Goal: Communication & Community: Answer question/provide support

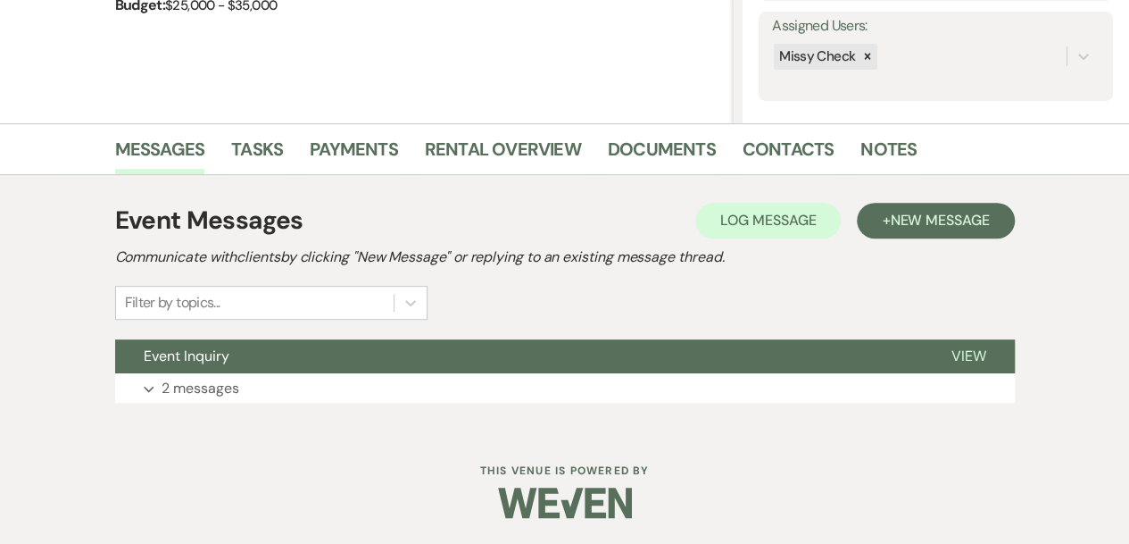
scroll to position [323, 0]
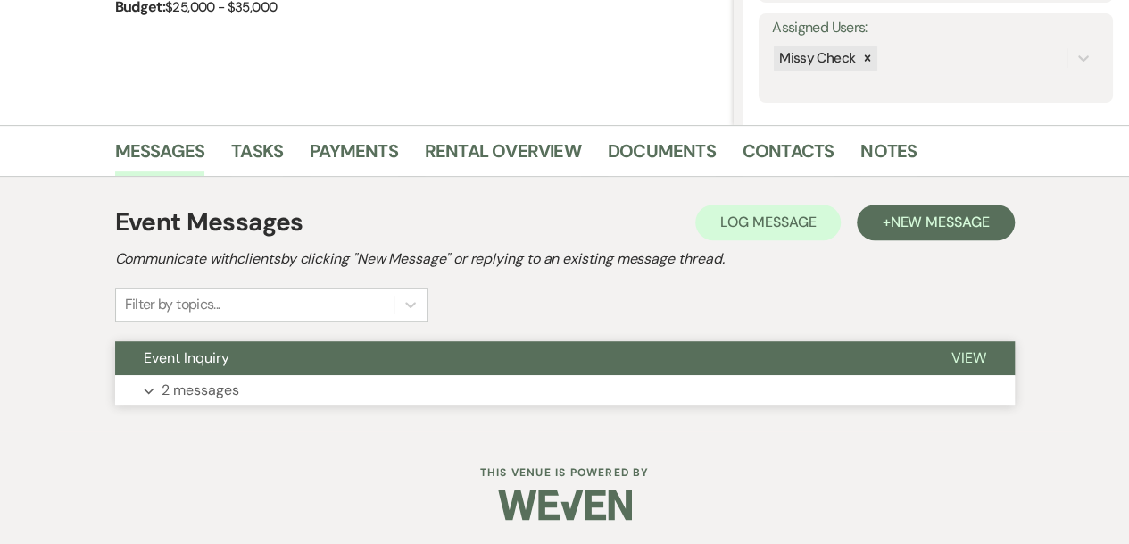
click at [631, 386] on button "Expand 2 messages" at bounding box center [565, 390] width 900 height 30
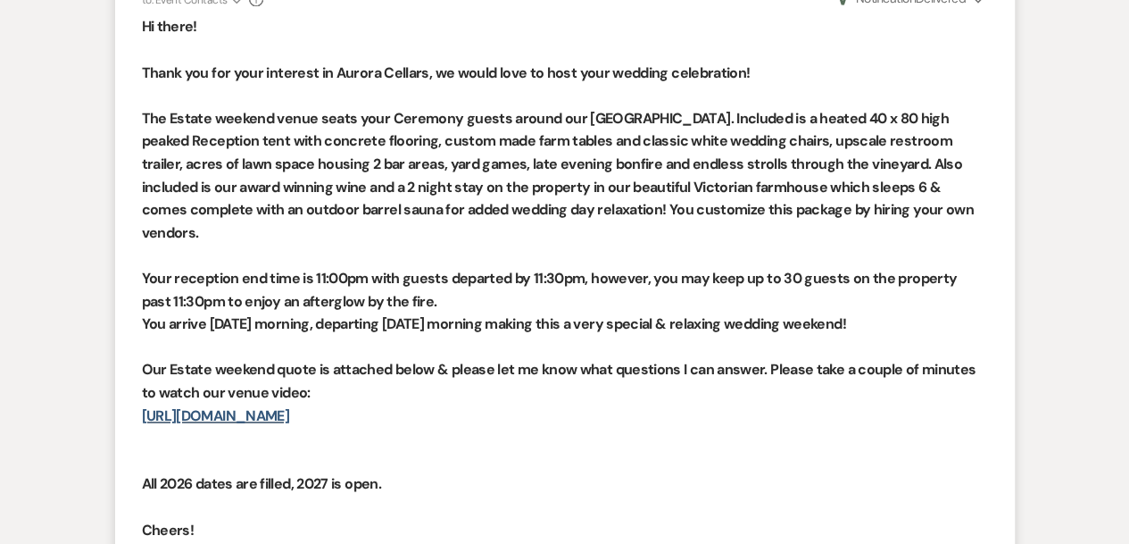
scroll to position [1092, 0]
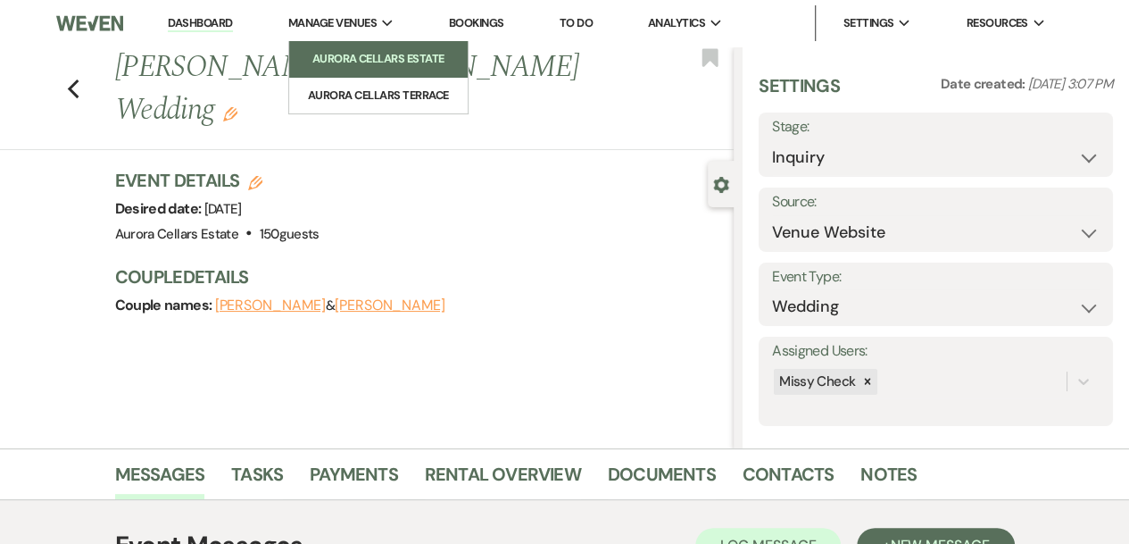
click at [353, 51] on li "Aurora Cellars Estate" at bounding box center [378, 59] width 161 height 18
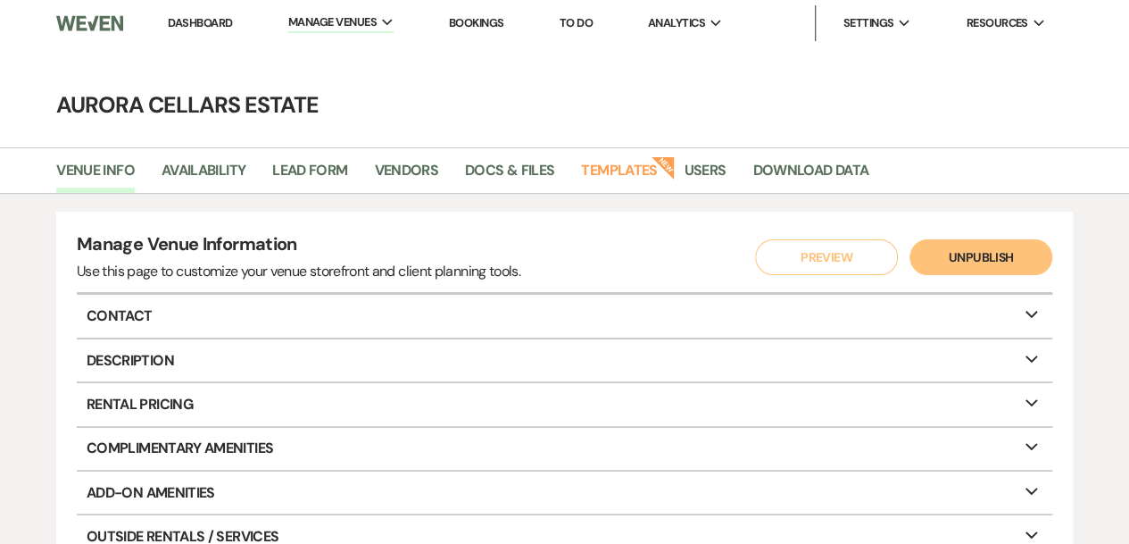
click at [202, 31] on li "Dashboard" at bounding box center [200, 23] width 82 height 36
click at [200, 28] on link "Dashboard" at bounding box center [200, 22] width 64 height 15
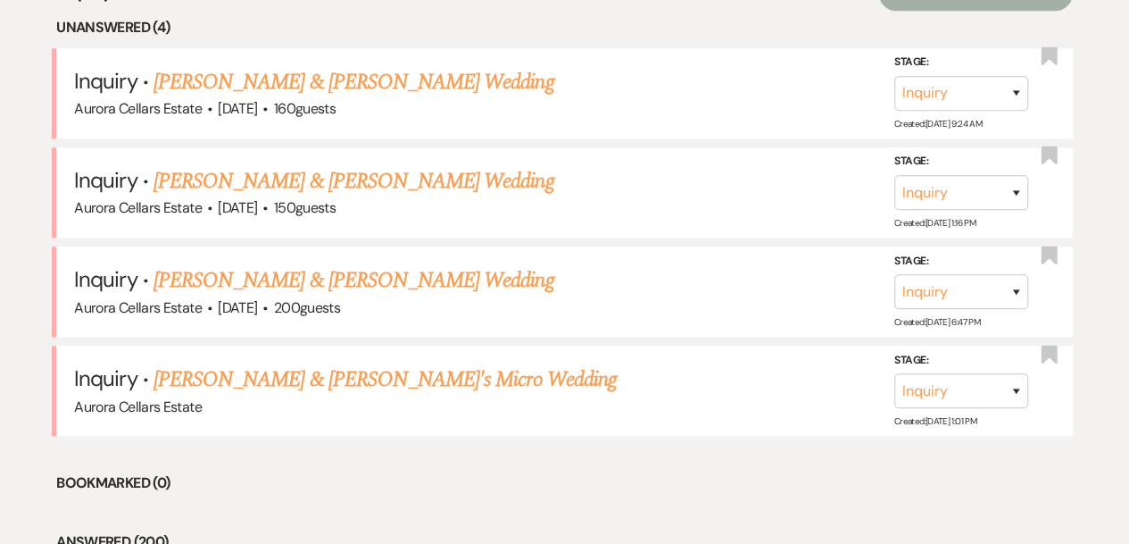
scroll to position [739, 0]
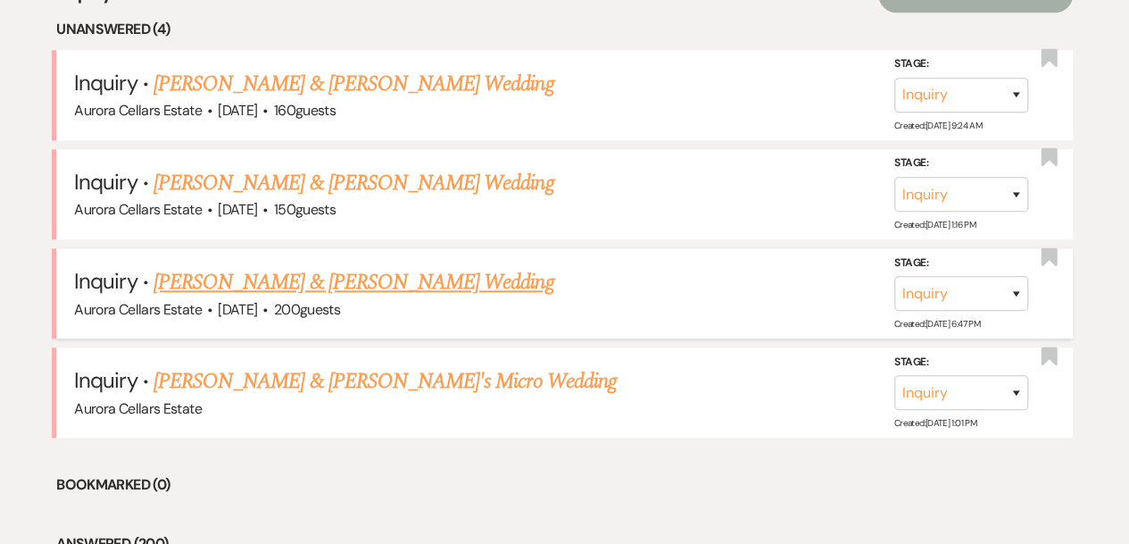
click at [371, 283] on link "[PERSON_NAME] & [PERSON_NAME] Wedding" at bounding box center [354, 282] width 400 height 32
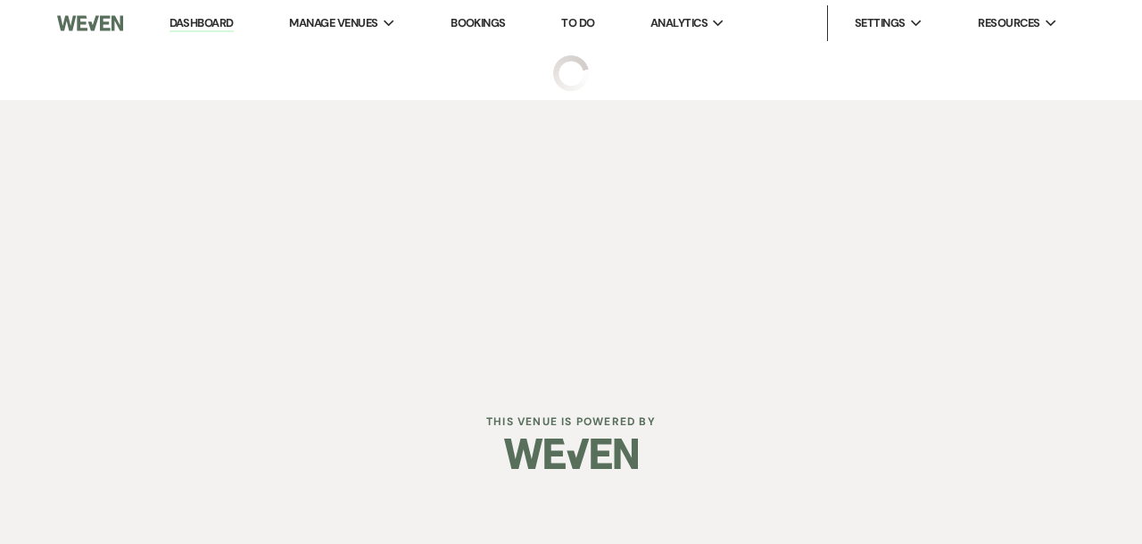
select select "5"
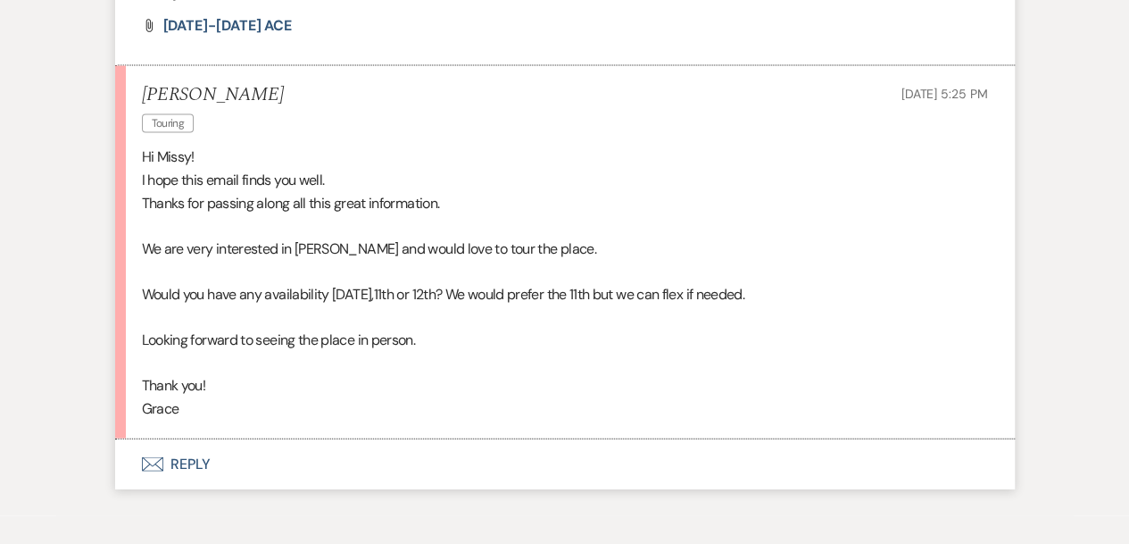
scroll to position [1690, 0]
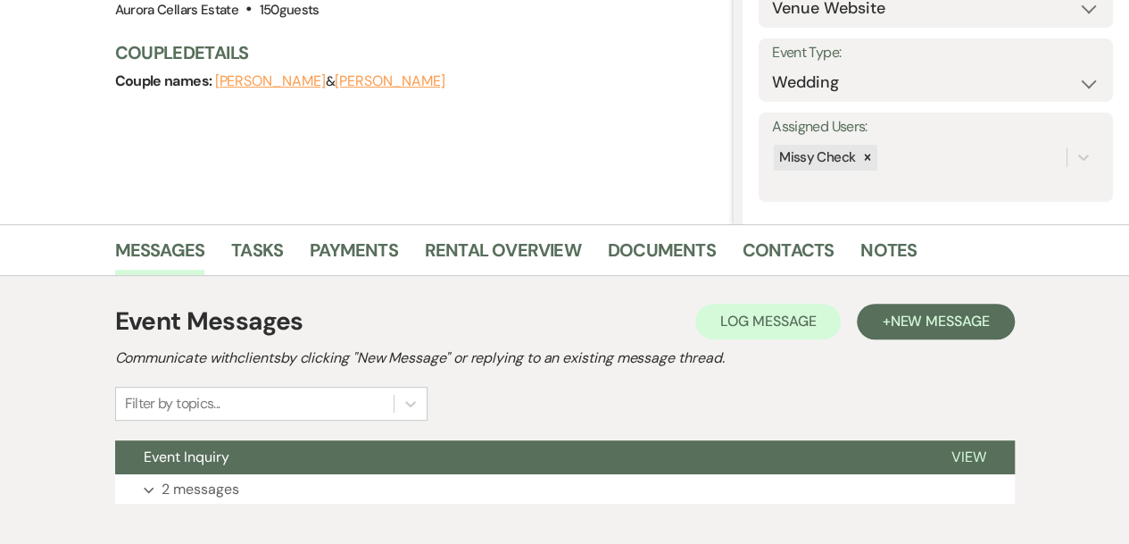
scroll to position [325, 0]
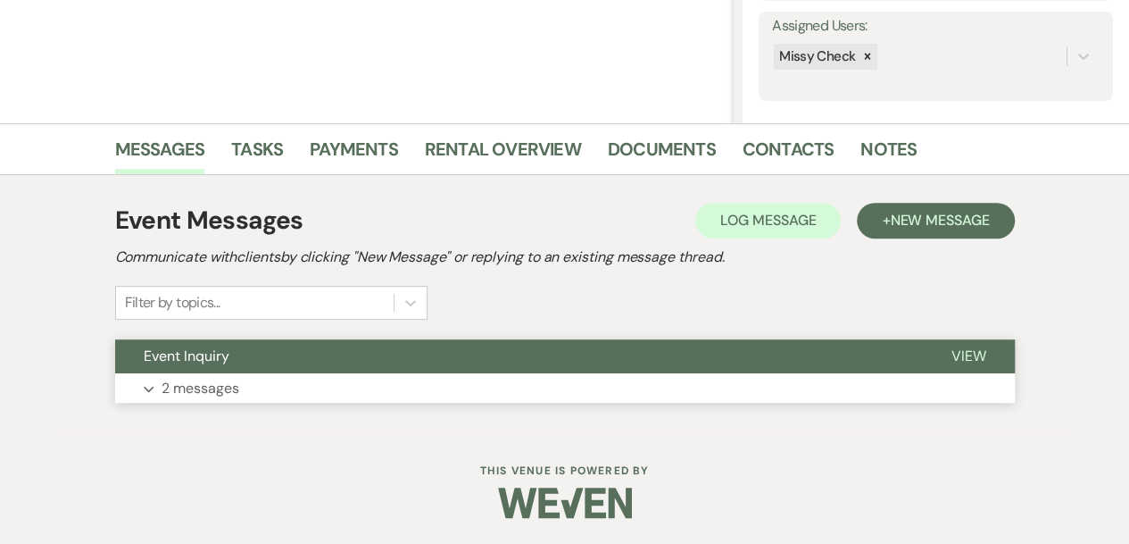
click at [569, 385] on button "Expand 2 messages" at bounding box center [565, 388] width 900 height 30
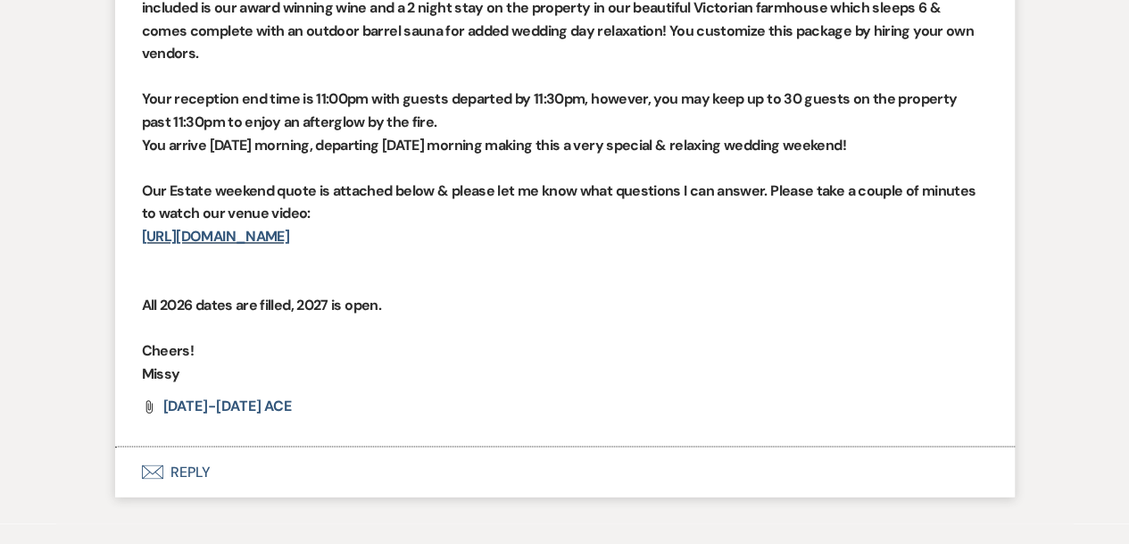
scroll to position [1267, 0]
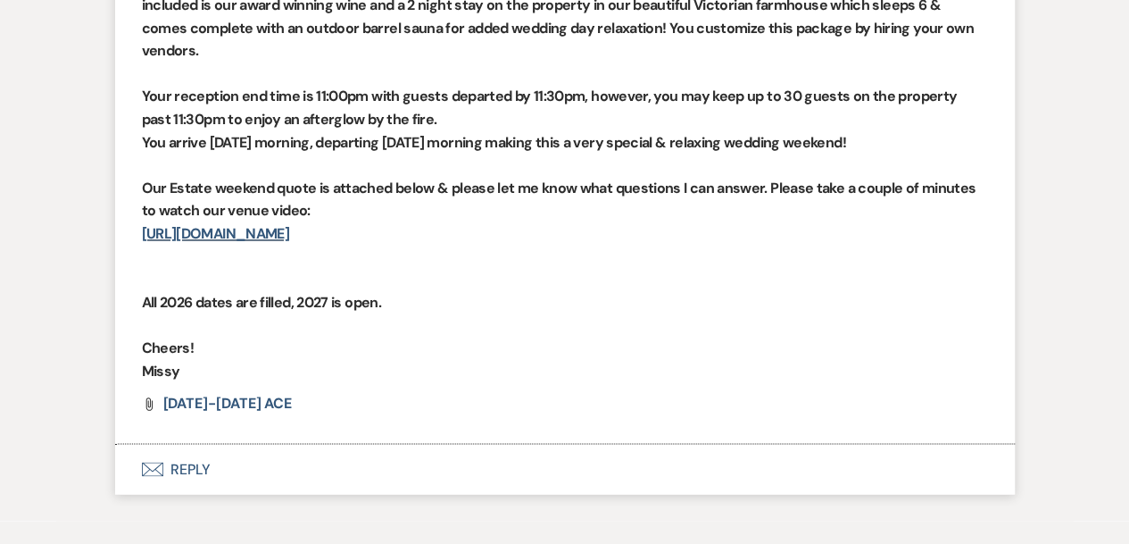
click at [186, 444] on button "Envelope Reply" at bounding box center [565, 469] width 900 height 50
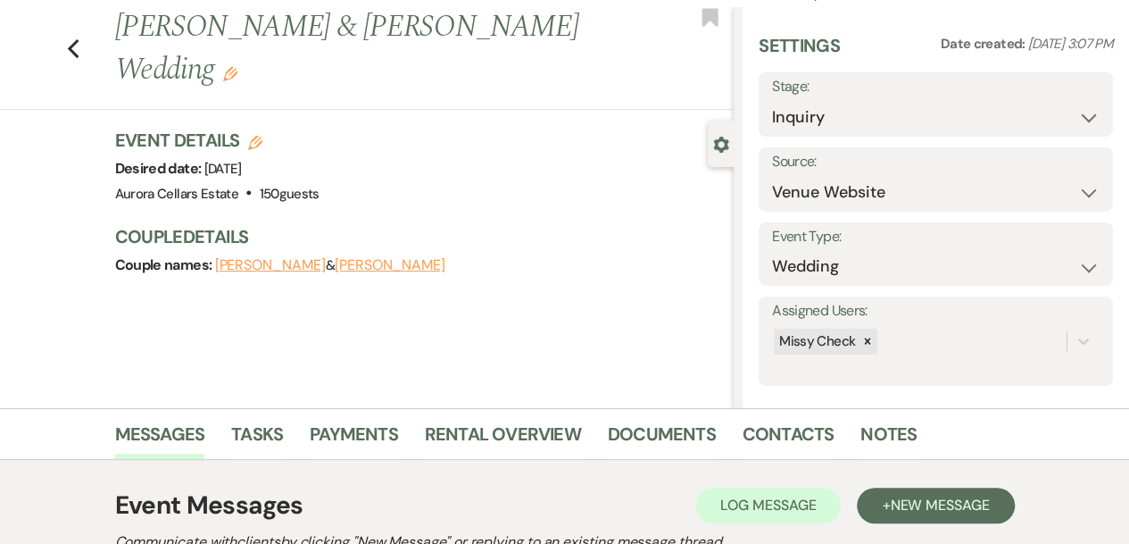
scroll to position [0, 0]
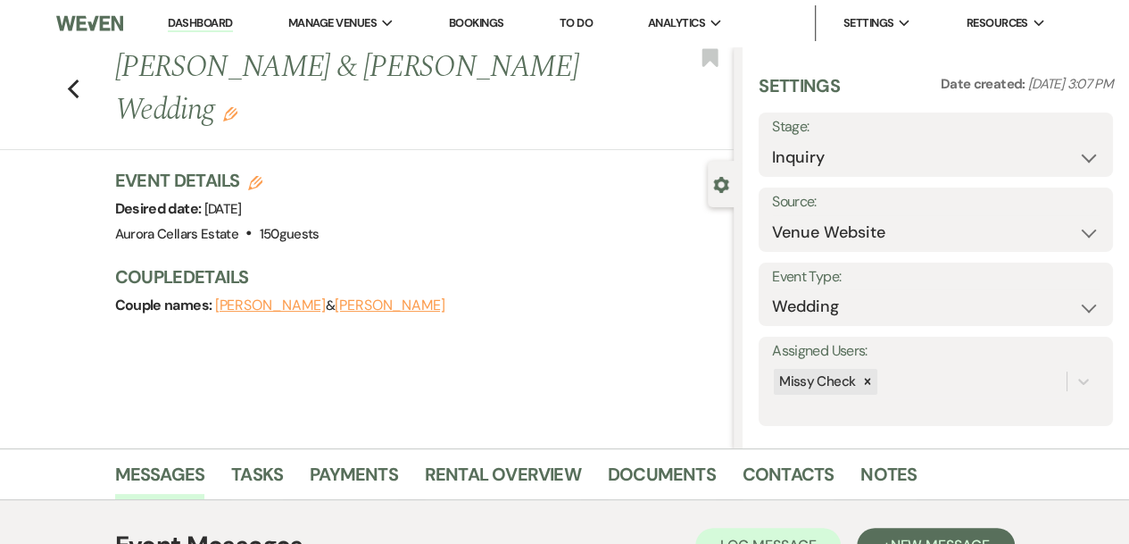
click at [88, 65] on div "Previous [PERSON_NAME] & [PERSON_NAME] Wedding Edit Bookmark" at bounding box center [362, 98] width 743 height 104
click at [78, 79] on use "button" at bounding box center [73, 89] width 12 height 20
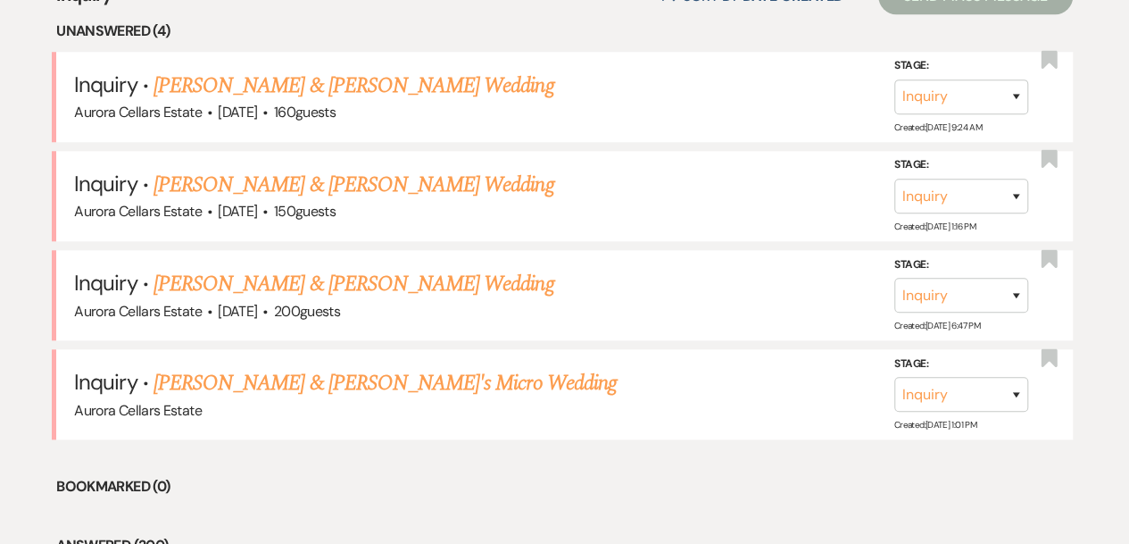
scroll to position [737, 0]
click at [312, 286] on link "[PERSON_NAME] & [PERSON_NAME] Wedding" at bounding box center [354, 284] width 400 height 32
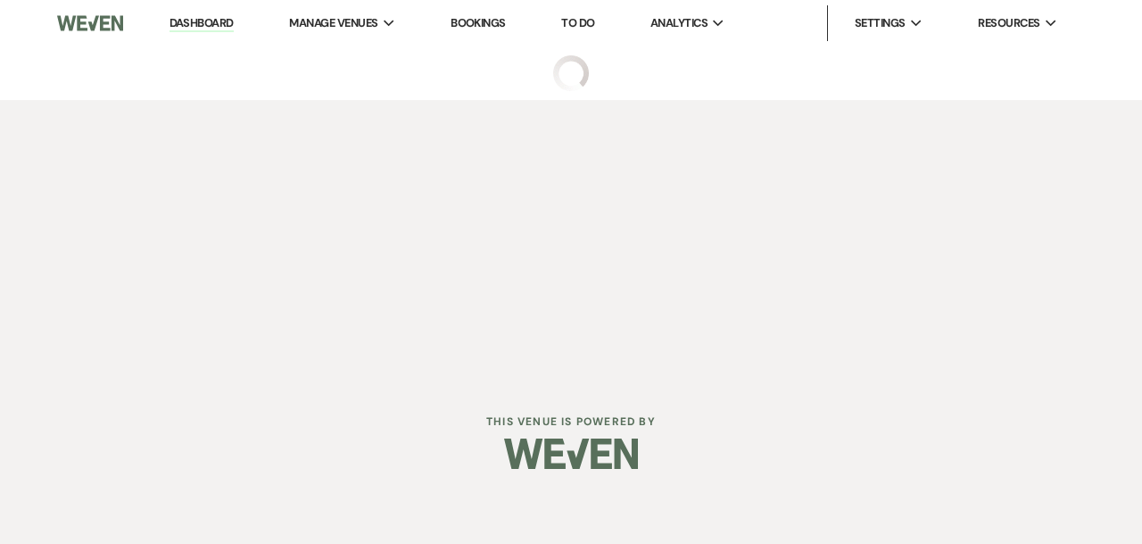
select select "5"
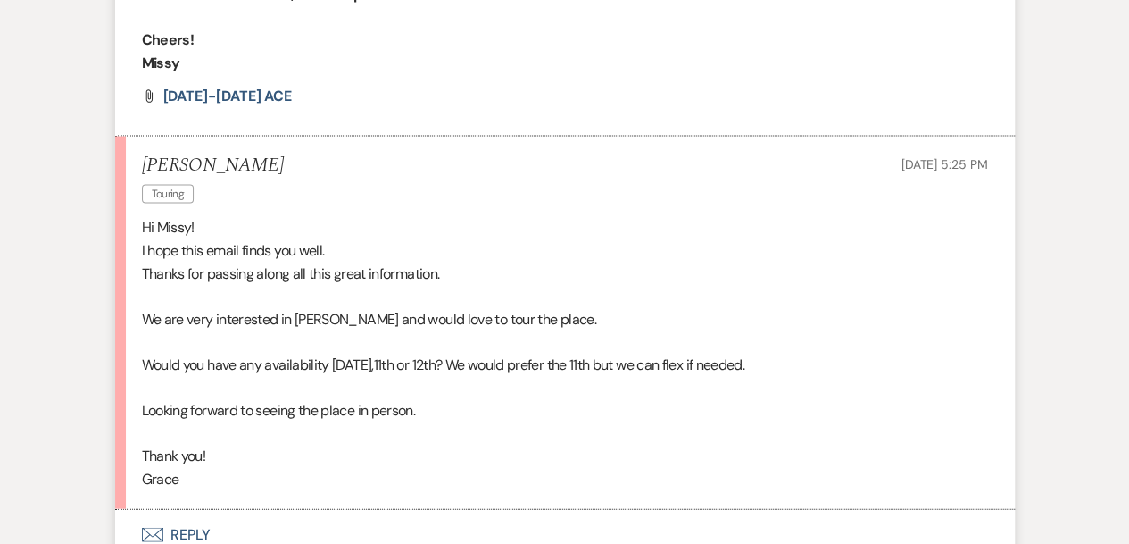
scroll to position [1682, 0]
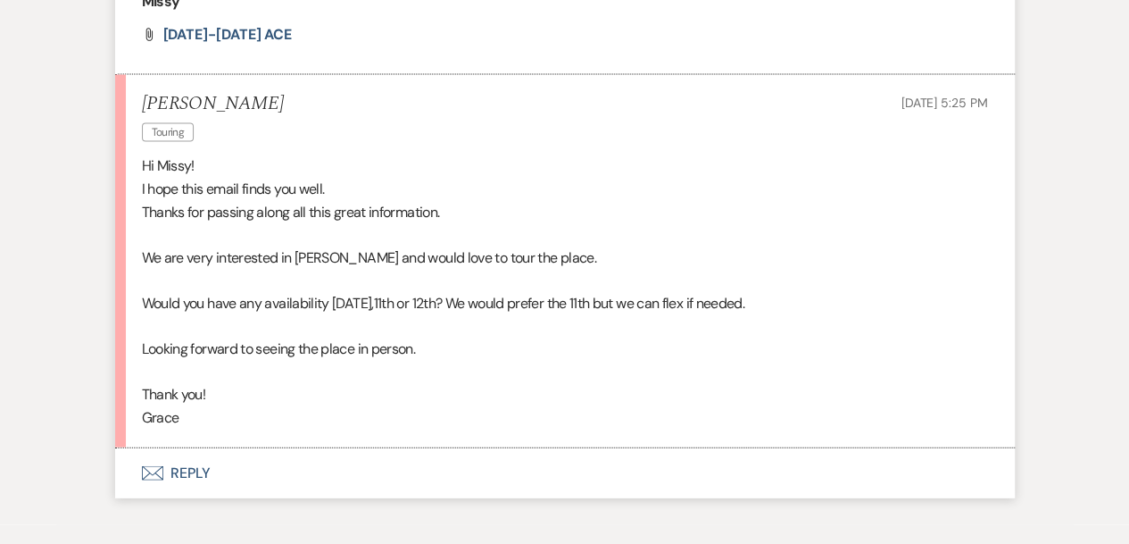
click at [193, 449] on button "Envelope Reply" at bounding box center [565, 472] width 900 height 50
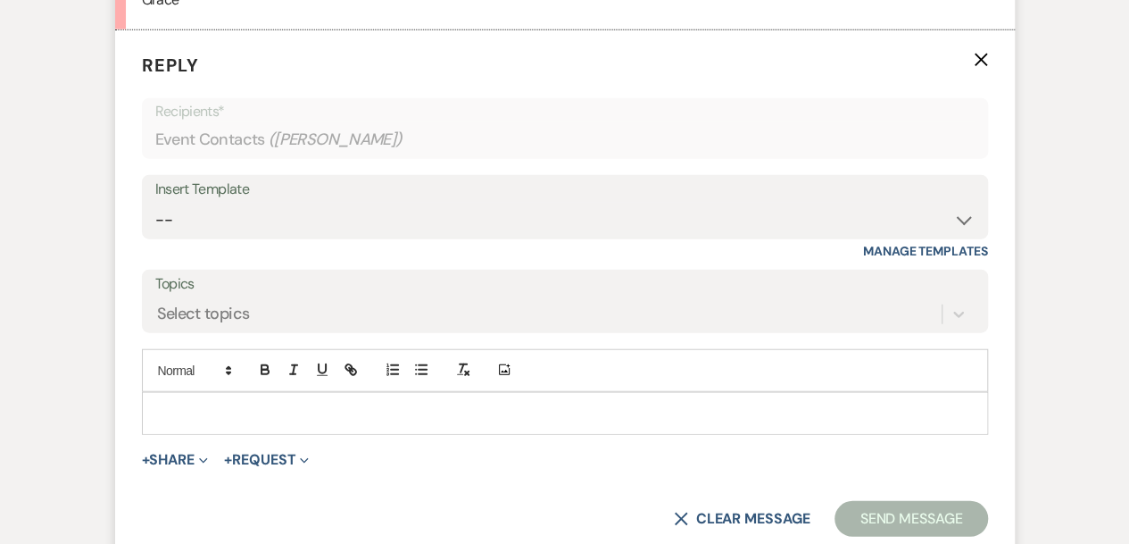
scroll to position [2108, 0]
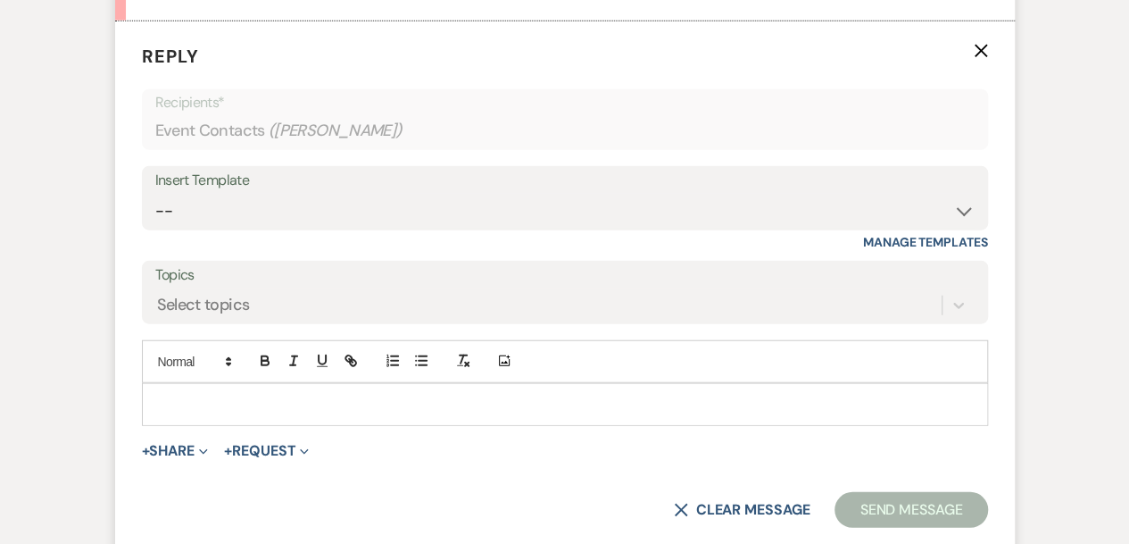
click at [207, 394] on p at bounding box center [565, 404] width 818 height 20
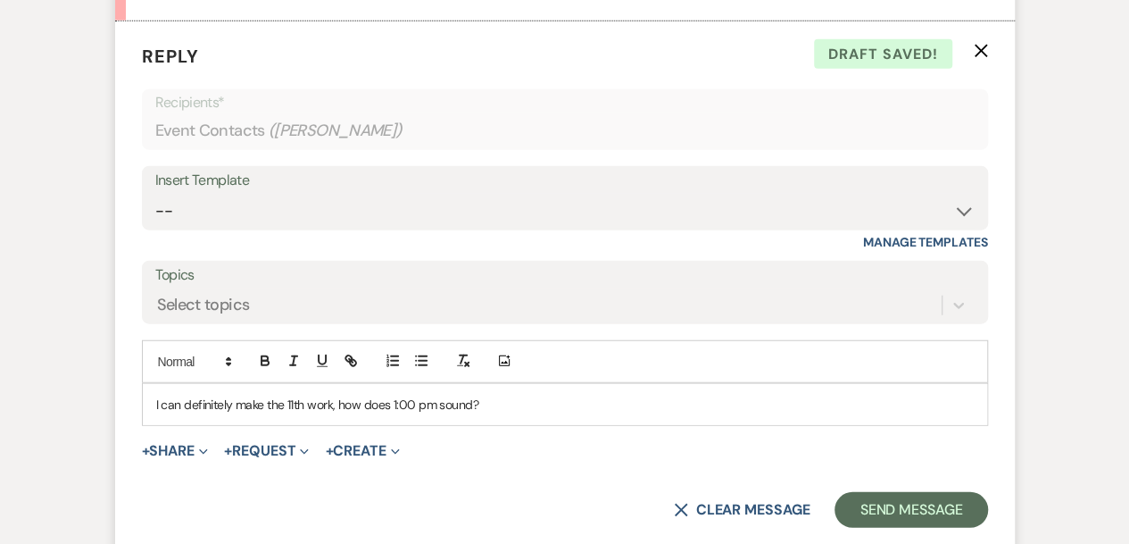
click at [396, 394] on p "I can definitely make the 11th work, how does 1:00 pm sound?" at bounding box center [565, 404] width 818 height 20
click at [427, 394] on p "I can definitely make the 11th work, how does 11:00 pm sound?" at bounding box center [565, 404] width 818 height 20
click at [877, 492] on button "Send Message" at bounding box center [910, 510] width 153 height 36
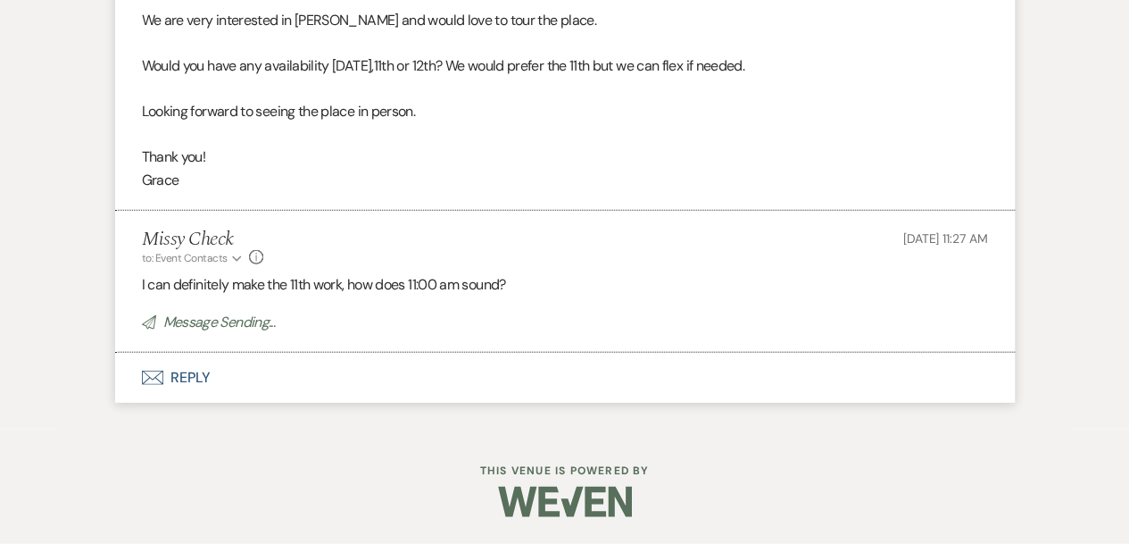
scroll to position [1894, 0]
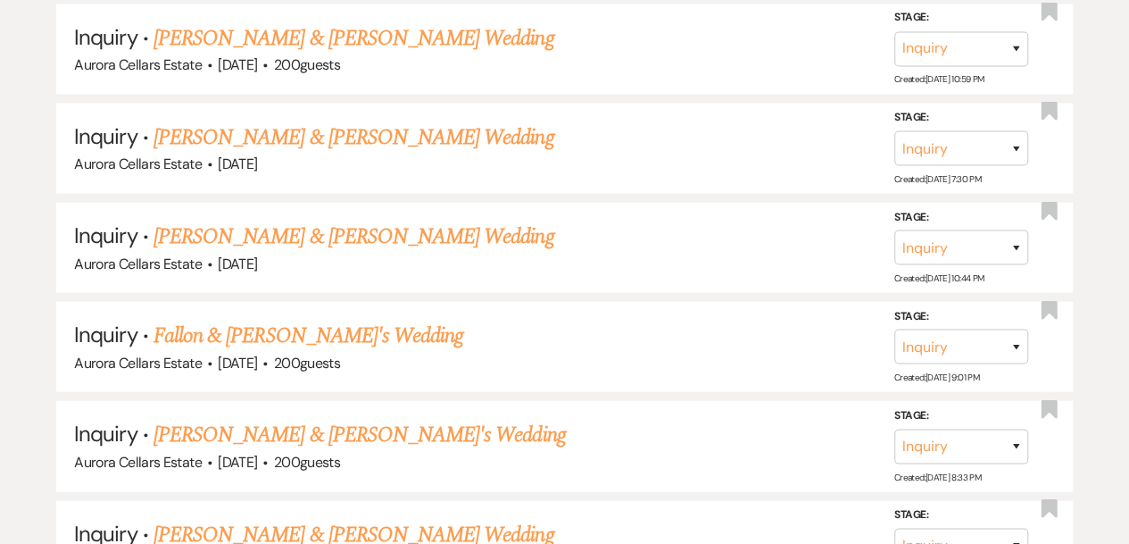
scroll to position [737, 0]
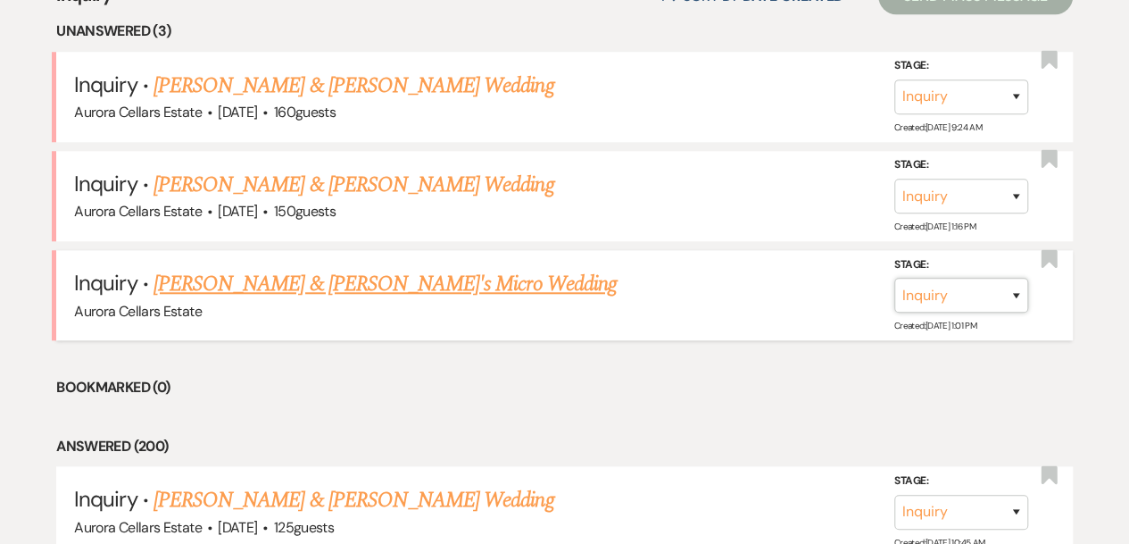
click at [1015, 297] on select "Inquiry Follow Up Tour Requested Tour Confirmed Toured Proposal Sent Booked Lost" at bounding box center [961, 295] width 134 height 35
select select "8"
click at [894, 278] on select "Inquiry Follow Up Tour Requested Tour Confirmed Toured Proposal Sent Booked Lost" at bounding box center [961, 295] width 134 height 35
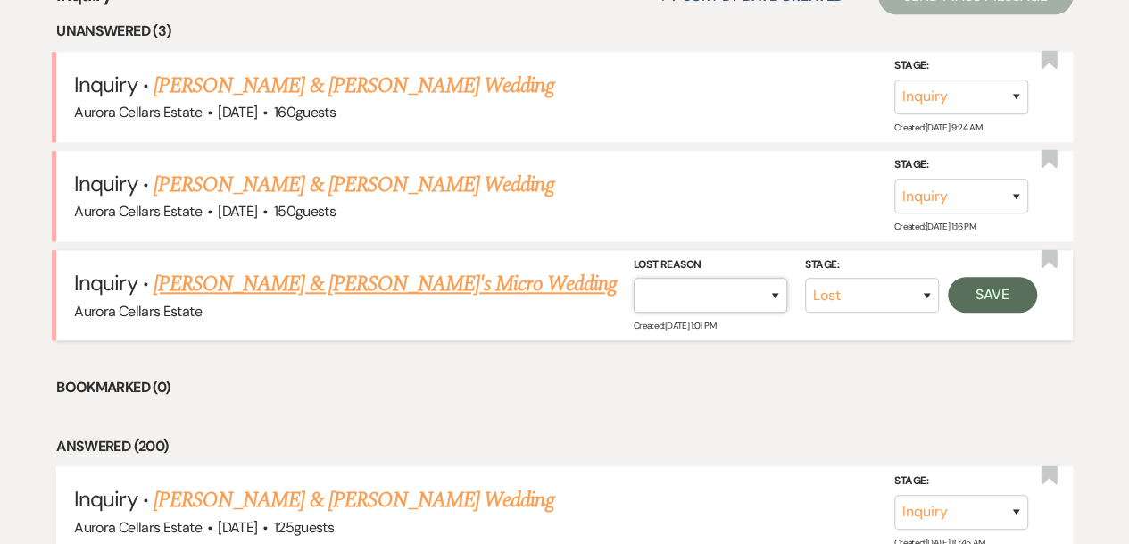
click at [777, 297] on select "Booked Elsewhere Budget Date Unavailable No Response Not a Good Match Capacity …" at bounding box center [711, 295] width 154 height 35
select select "1"
click at [634, 278] on select "Booked Elsewhere Budget Date Unavailable No Response Not a Good Match Capacity …" at bounding box center [711, 295] width 154 height 35
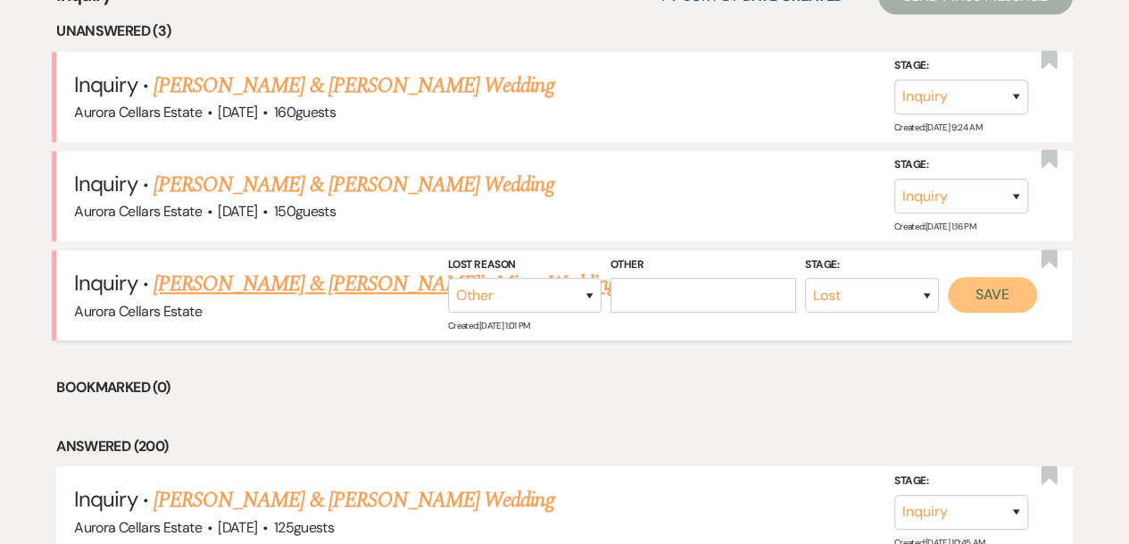
click at [1026, 295] on button "Save" at bounding box center [992, 295] width 89 height 36
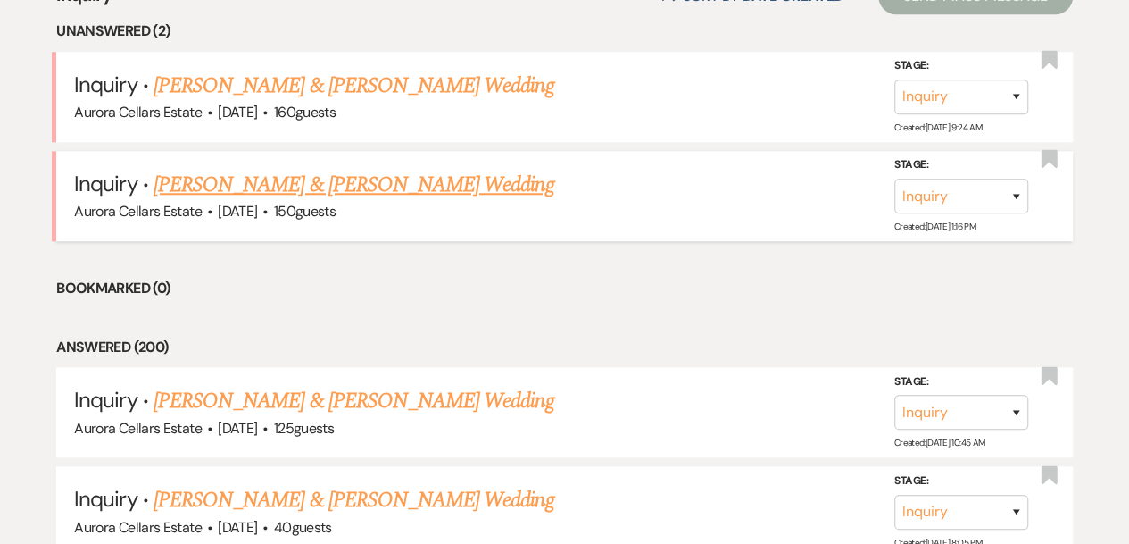
click at [387, 184] on link "[PERSON_NAME] & [PERSON_NAME] Wedding" at bounding box center [354, 185] width 400 height 32
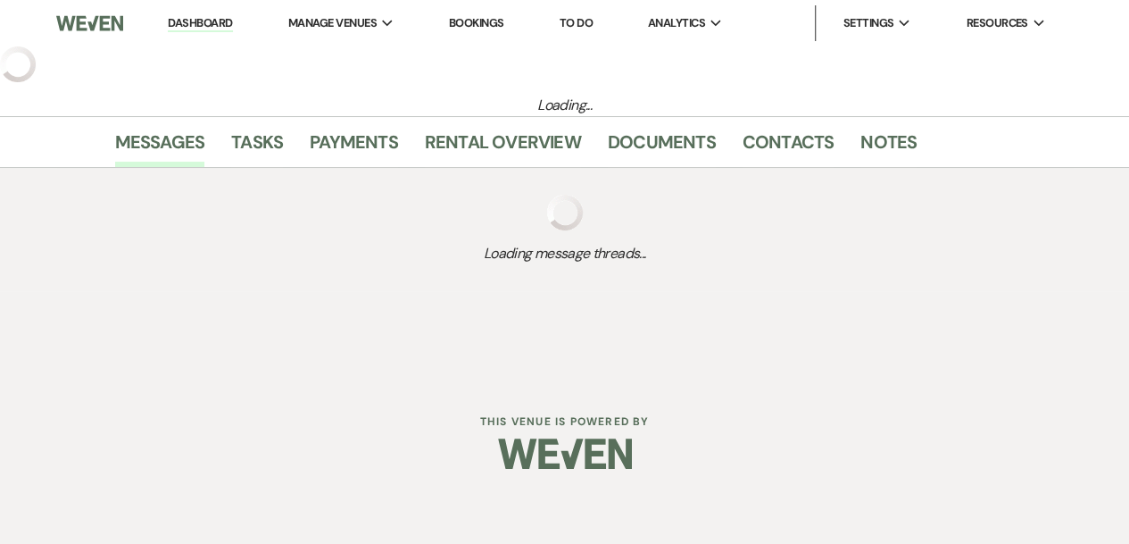
select select "5"
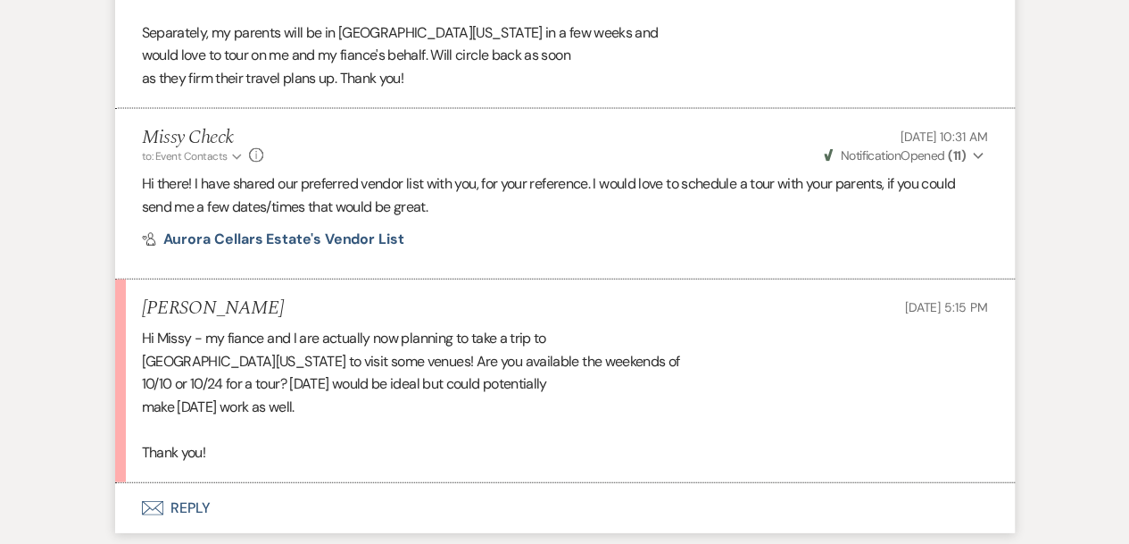
scroll to position [1853, 0]
click at [203, 481] on button "Envelope Reply" at bounding box center [565, 506] width 900 height 50
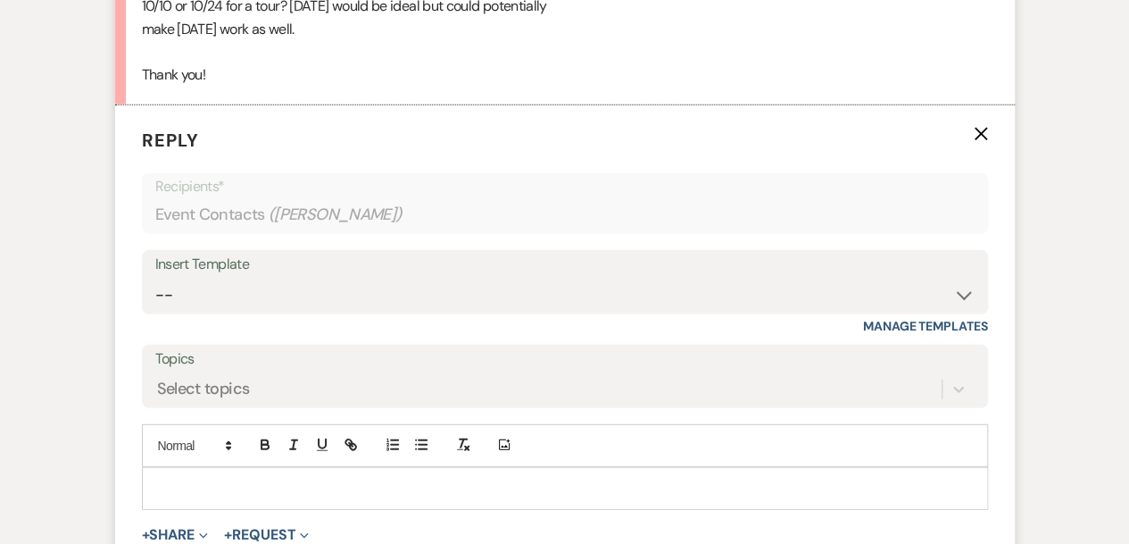
scroll to position [2230, 0]
click at [223, 477] on p at bounding box center [565, 487] width 818 height 20
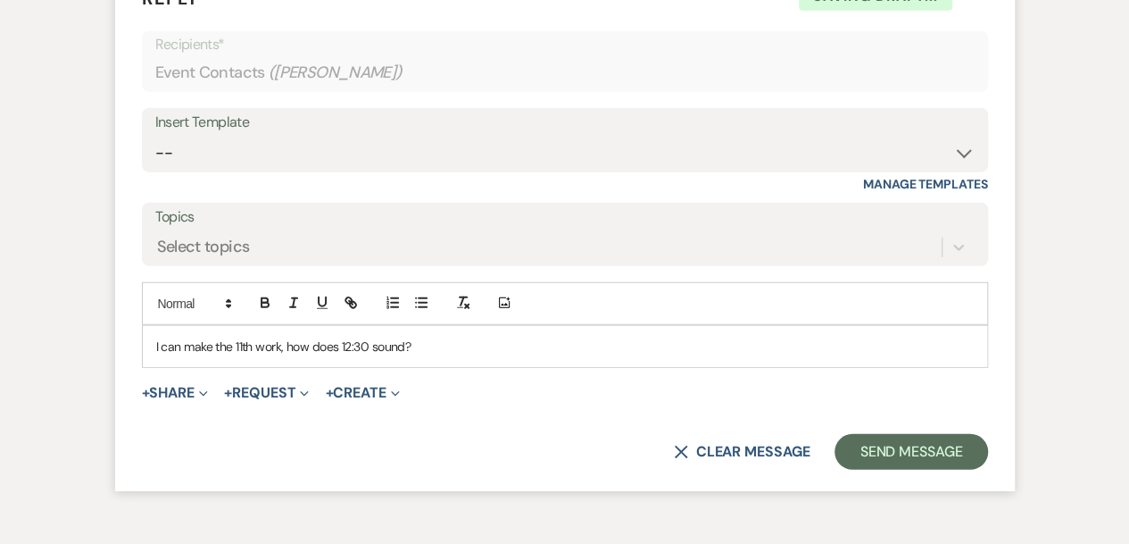
scroll to position [2379, 0]
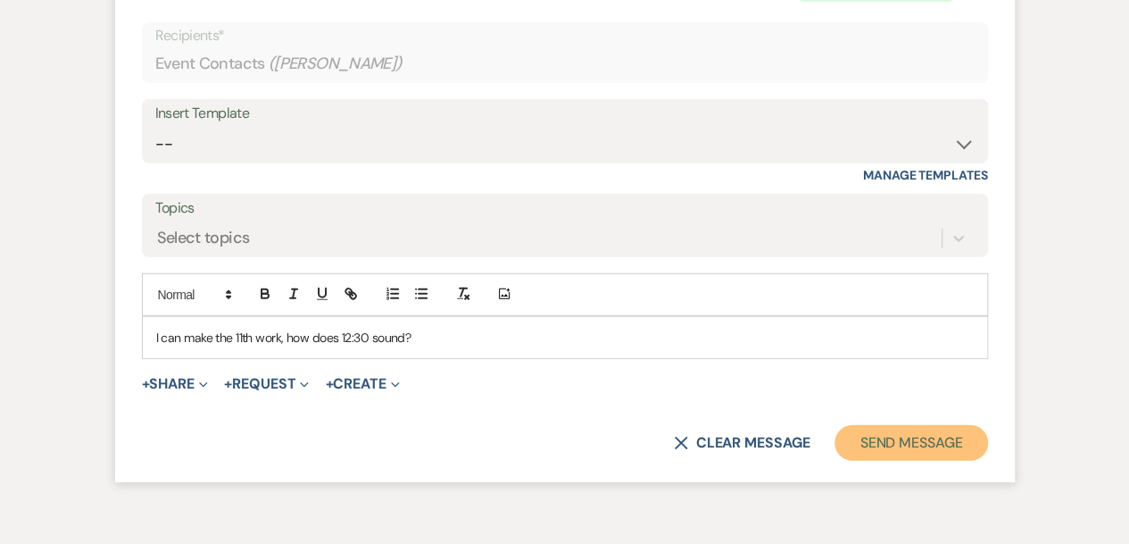
click at [950, 425] on button "Send Message" at bounding box center [910, 443] width 153 height 36
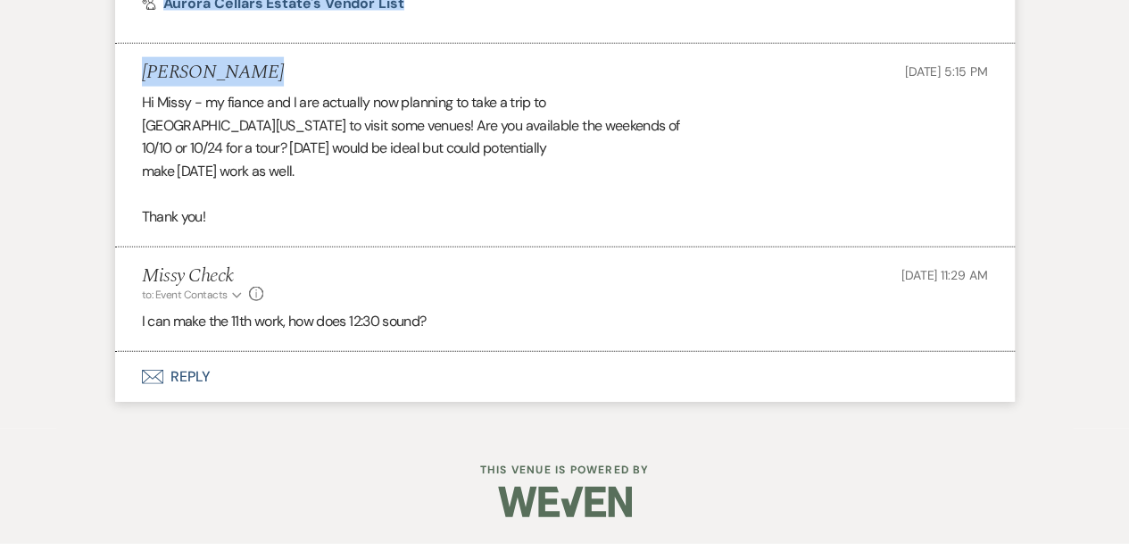
scroll to position [2061, 0]
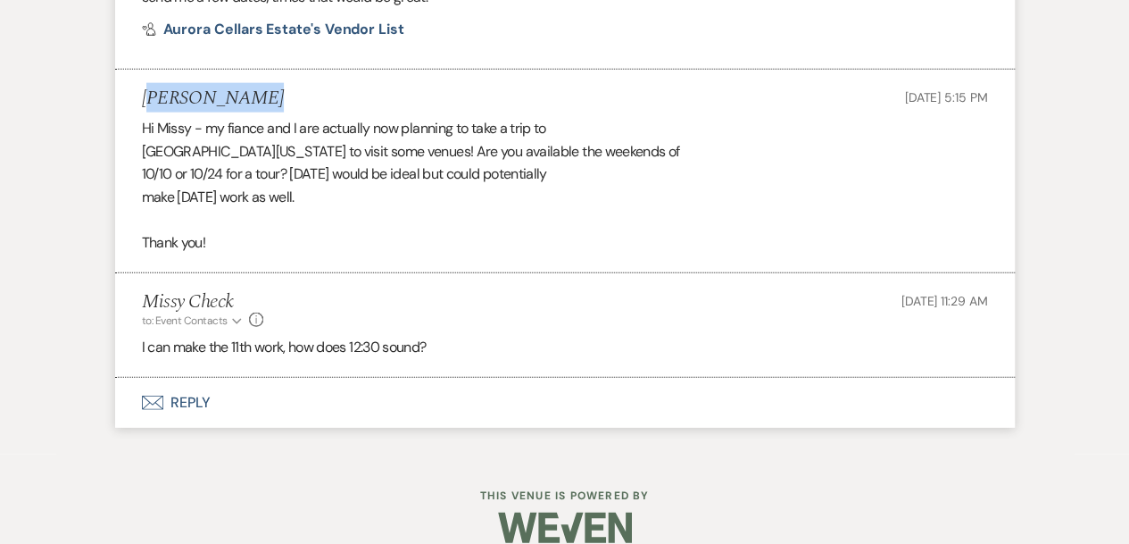
drag, startPoint x: 252, startPoint y: 35, endPoint x: 148, endPoint y: 67, distance: 108.4
click at [148, 87] on div "[PERSON_NAME] [DATE] 5:15 PM" at bounding box center [565, 98] width 846 height 22
click at [270, 87] on div "[PERSON_NAME] [DATE] 5:15 PM" at bounding box center [565, 98] width 846 height 22
drag, startPoint x: 255, startPoint y: 71, endPoint x: 145, endPoint y: 70, distance: 110.7
click at [145, 87] on div "[PERSON_NAME] [DATE] 5:15 PM" at bounding box center [565, 98] width 846 height 22
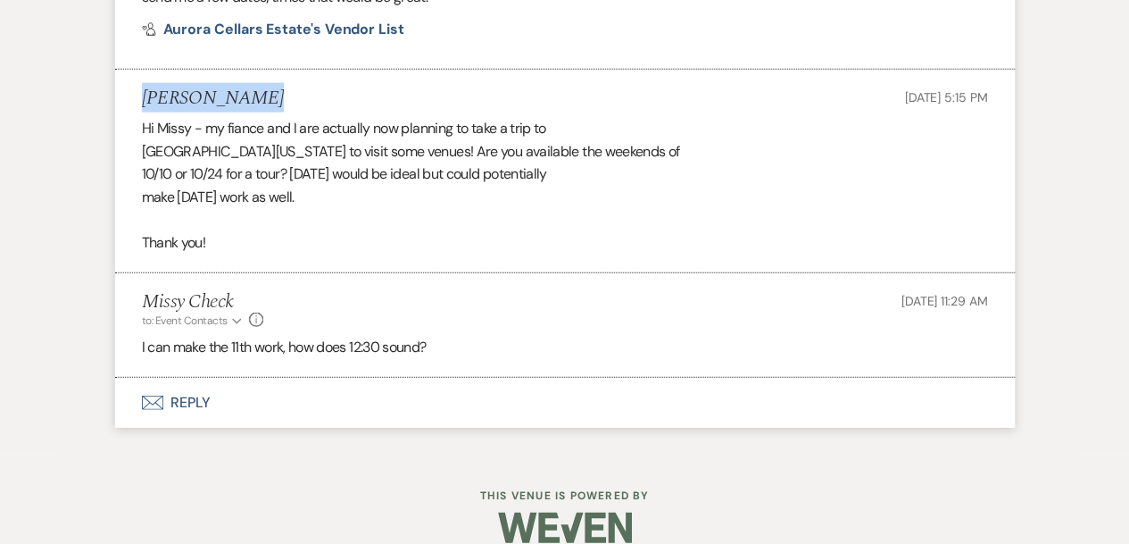
copy h5 "[PERSON_NAME]"
click at [199, 378] on button "Envelope Reply" at bounding box center [565, 403] width 900 height 50
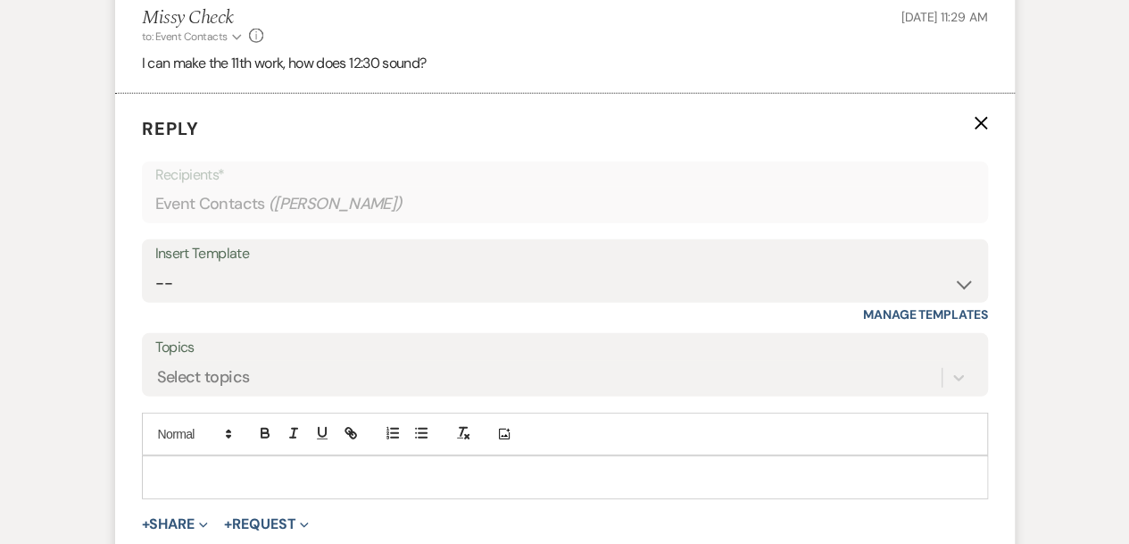
scroll to position [2344, 0]
click at [182, 468] on p at bounding box center [565, 478] width 818 height 20
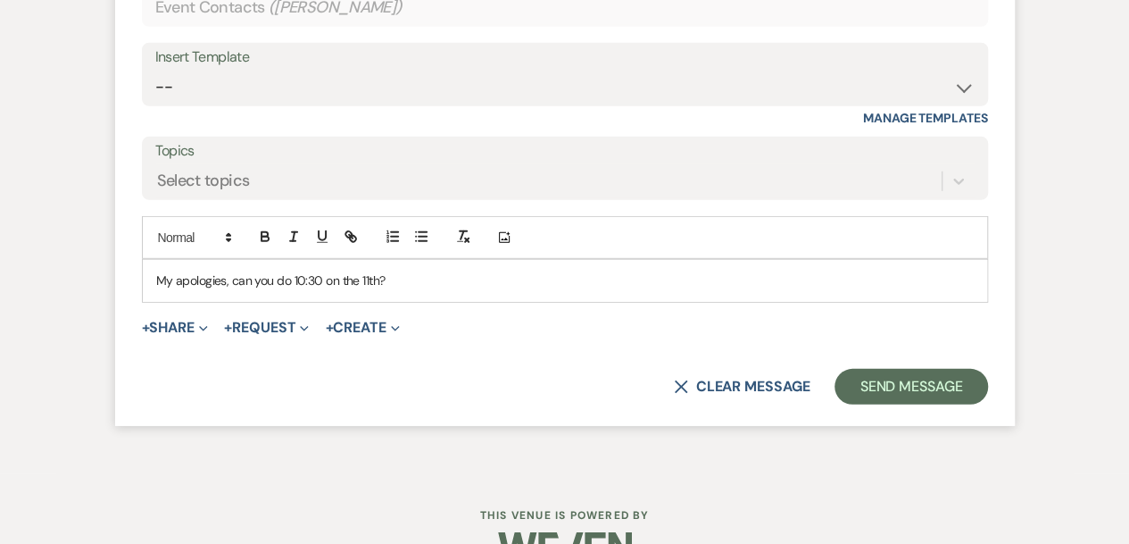
scroll to position [2540, 0]
click at [955, 369] on button "Send Message" at bounding box center [910, 387] width 153 height 36
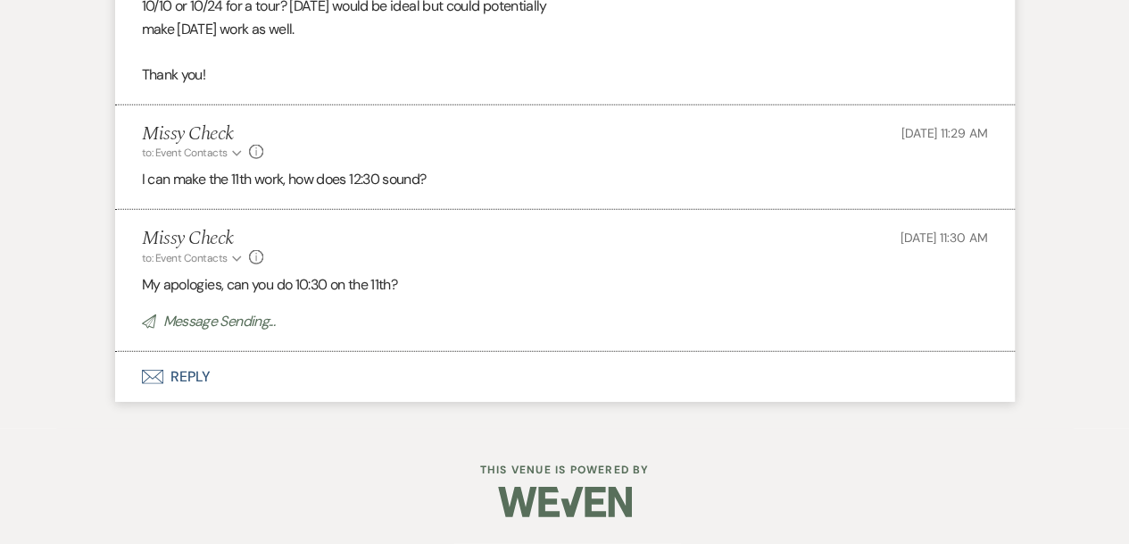
scroll to position [2202, 0]
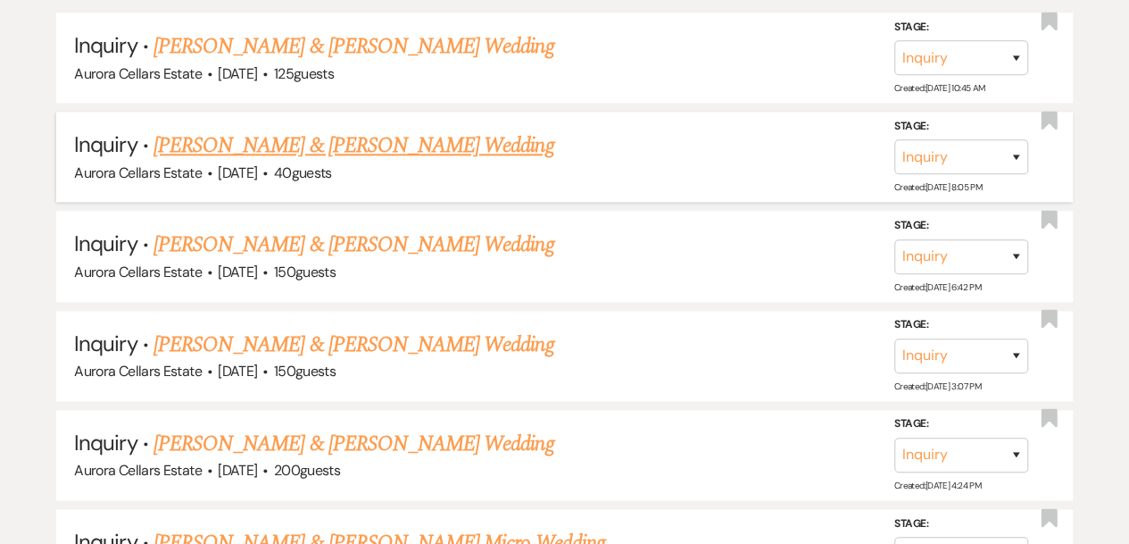
scroll to position [991, 0]
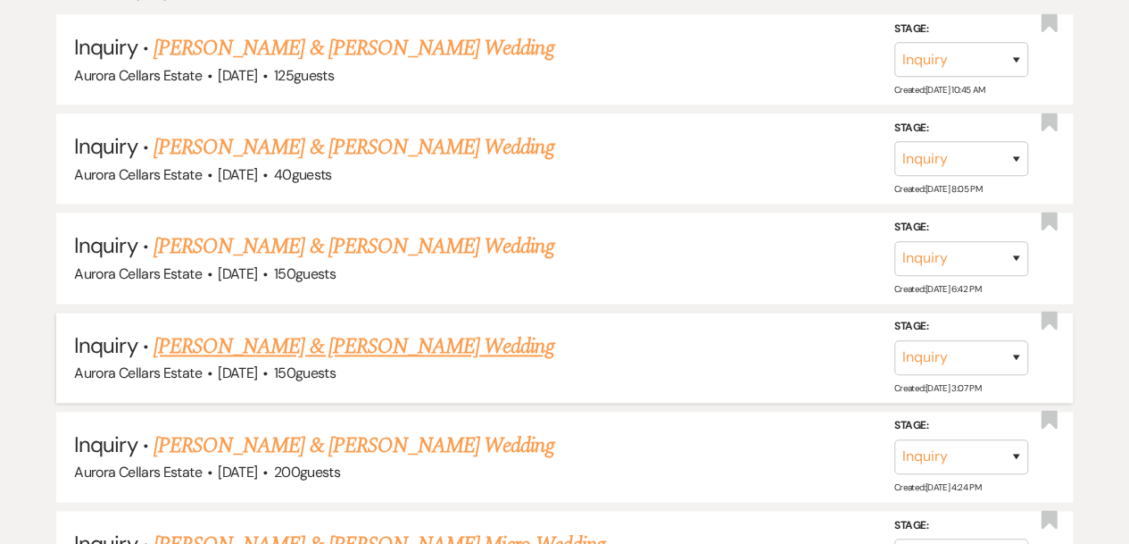
click at [348, 346] on link "[PERSON_NAME] & [PERSON_NAME] Wedding" at bounding box center [354, 346] width 400 height 32
select select "5"
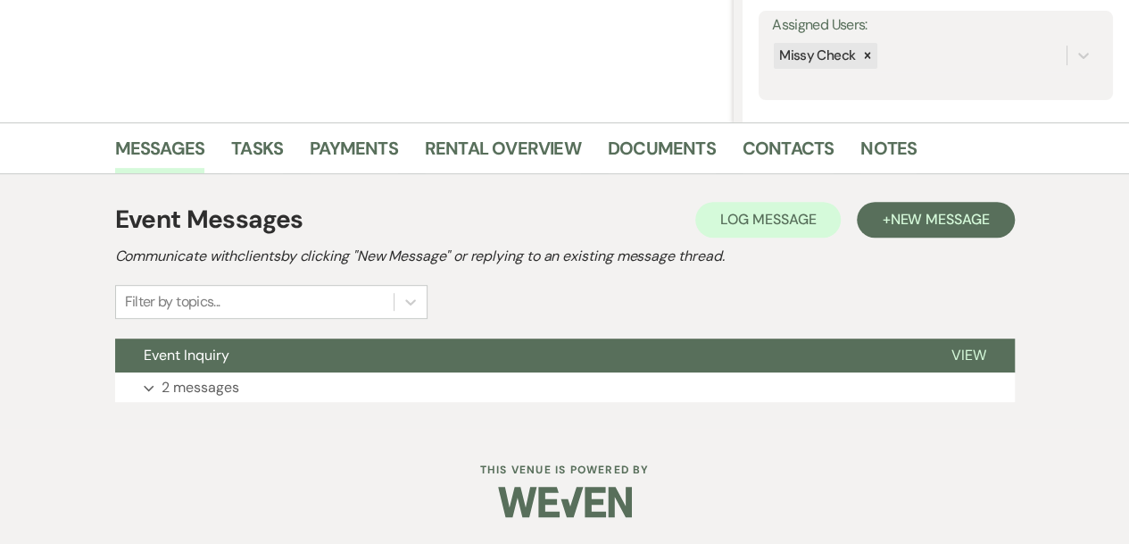
scroll to position [325, 0]
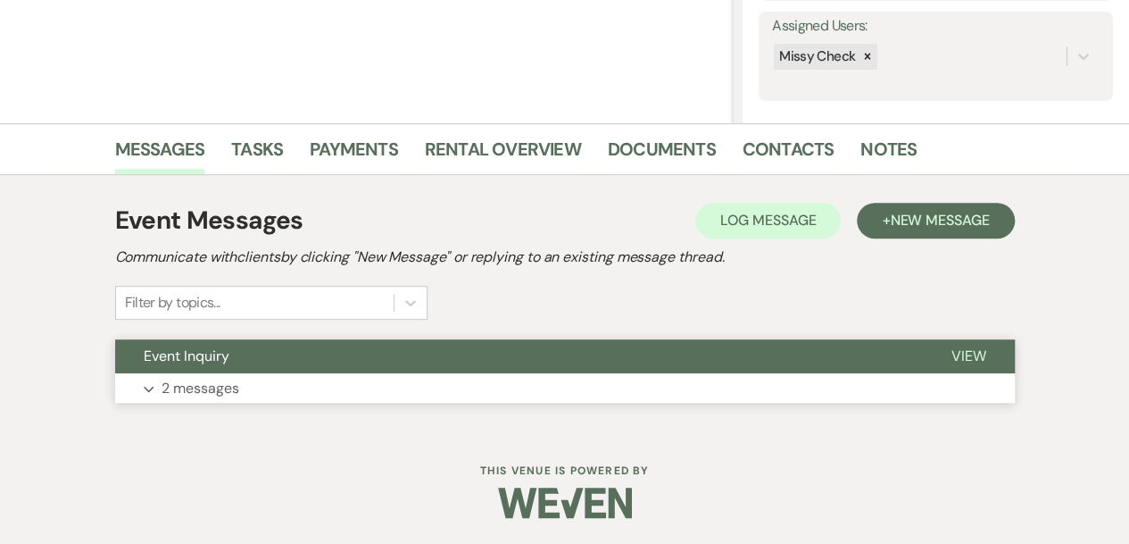
click at [343, 385] on button "Expand 2 messages" at bounding box center [565, 388] width 900 height 30
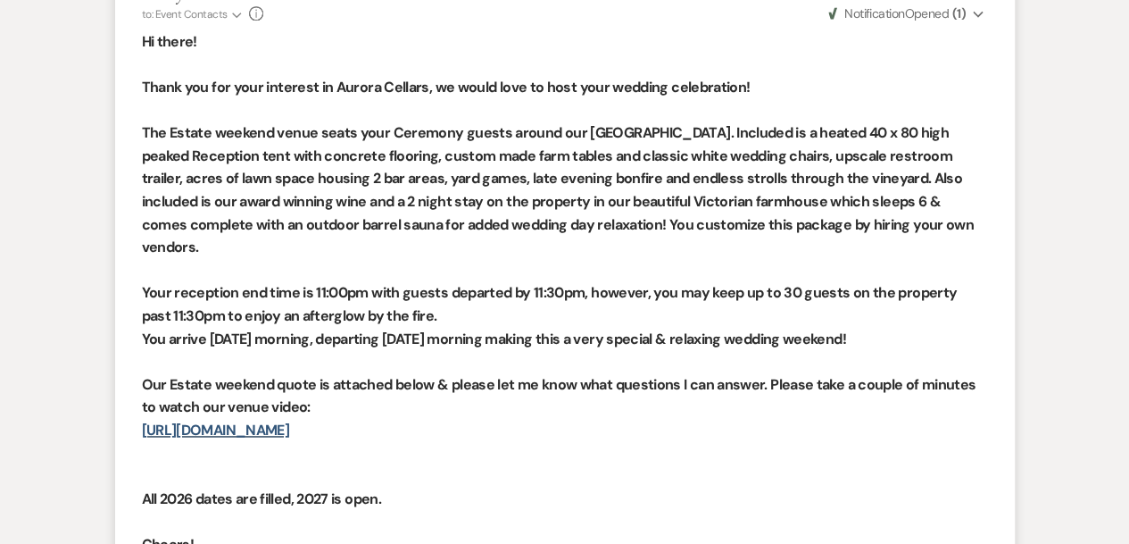
scroll to position [1036, 0]
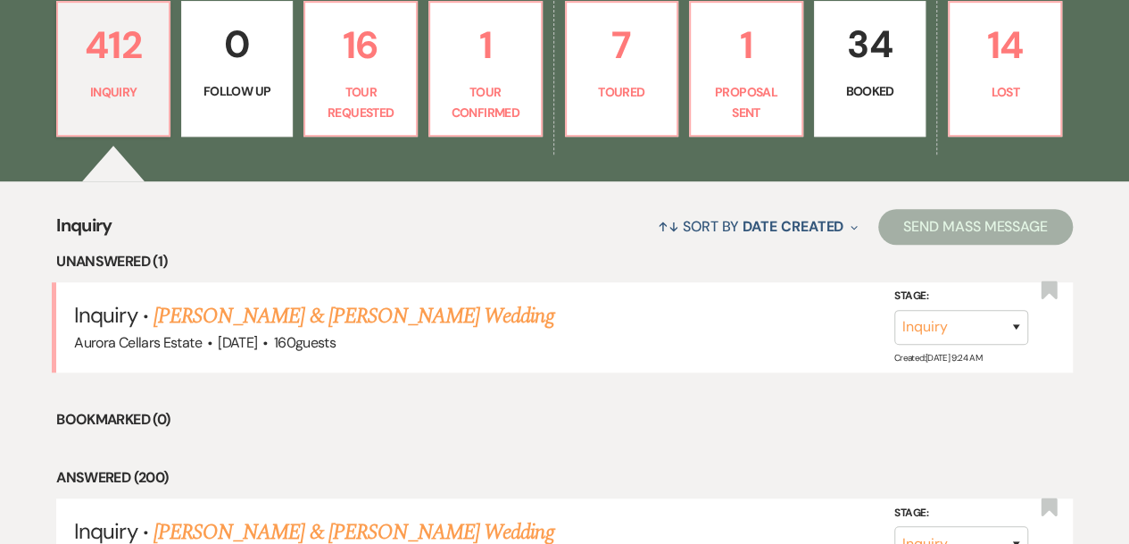
scroll to position [491, 0]
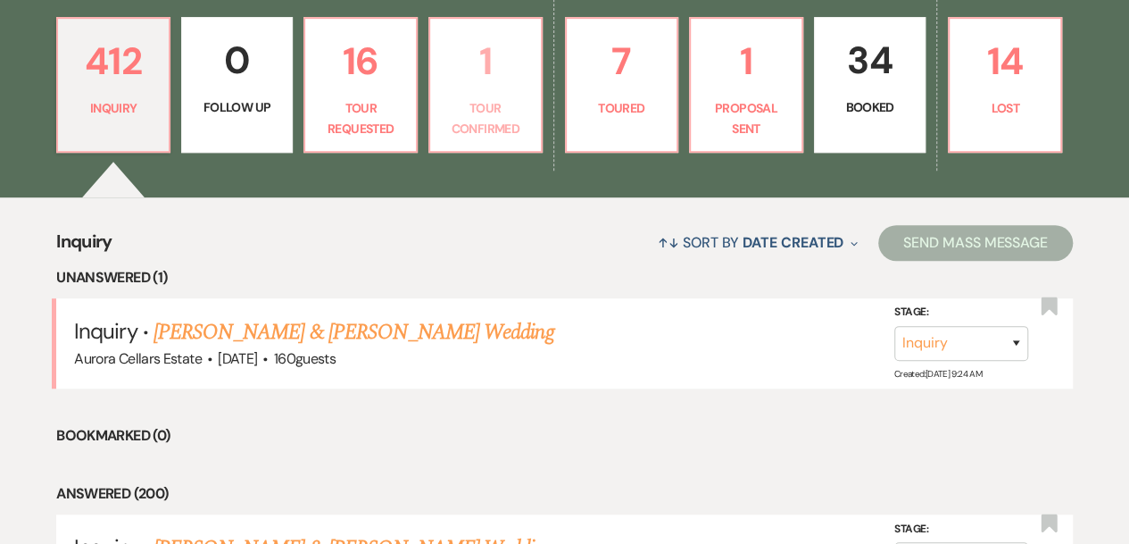
click at [486, 104] on p "Tour Confirmed" at bounding box center [485, 118] width 89 height 40
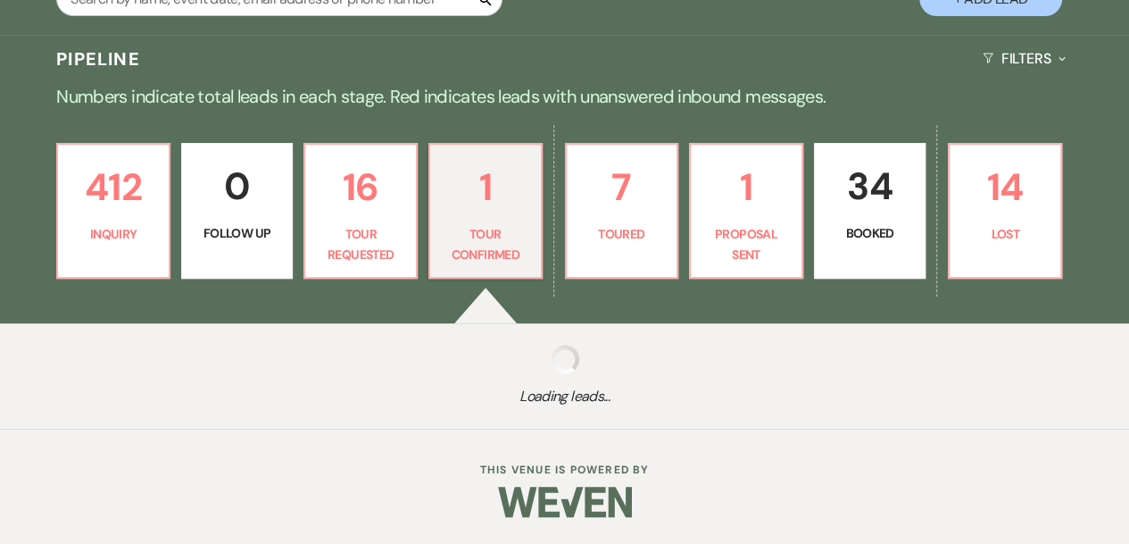
select select "4"
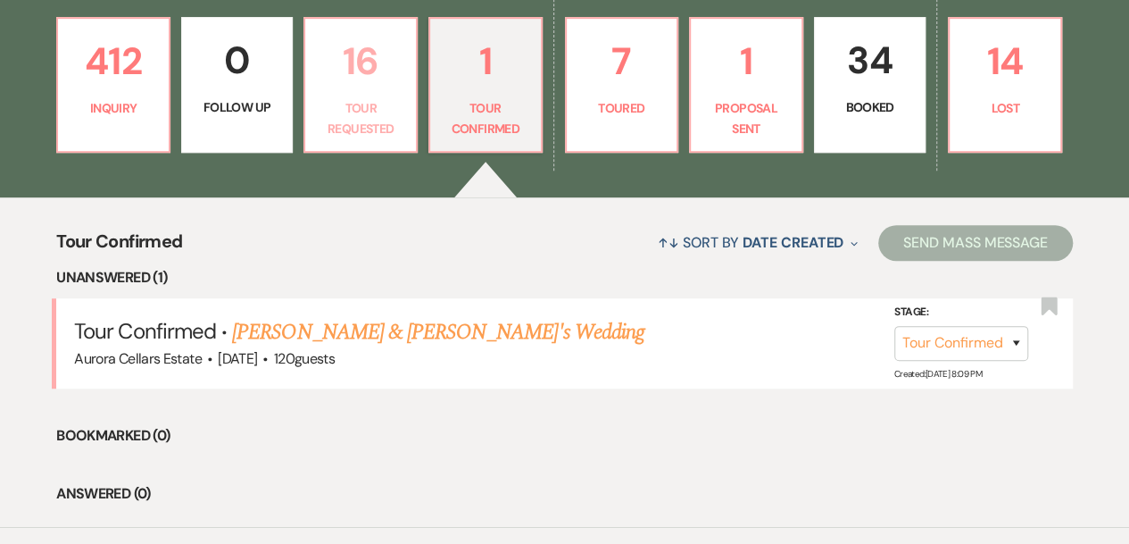
click at [366, 99] on p "Tour Requested" at bounding box center [360, 118] width 89 height 40
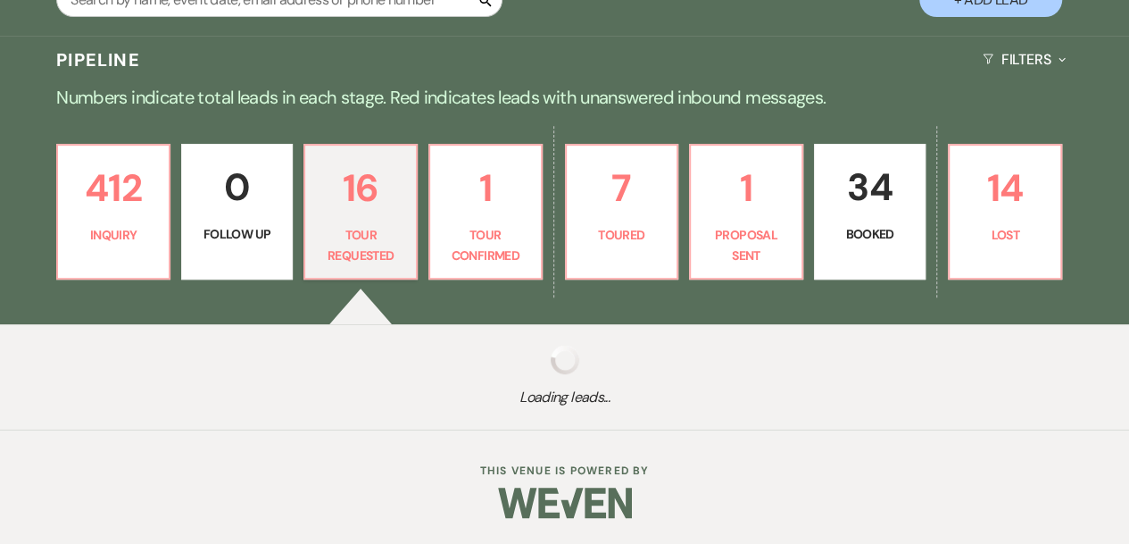
select select "2"
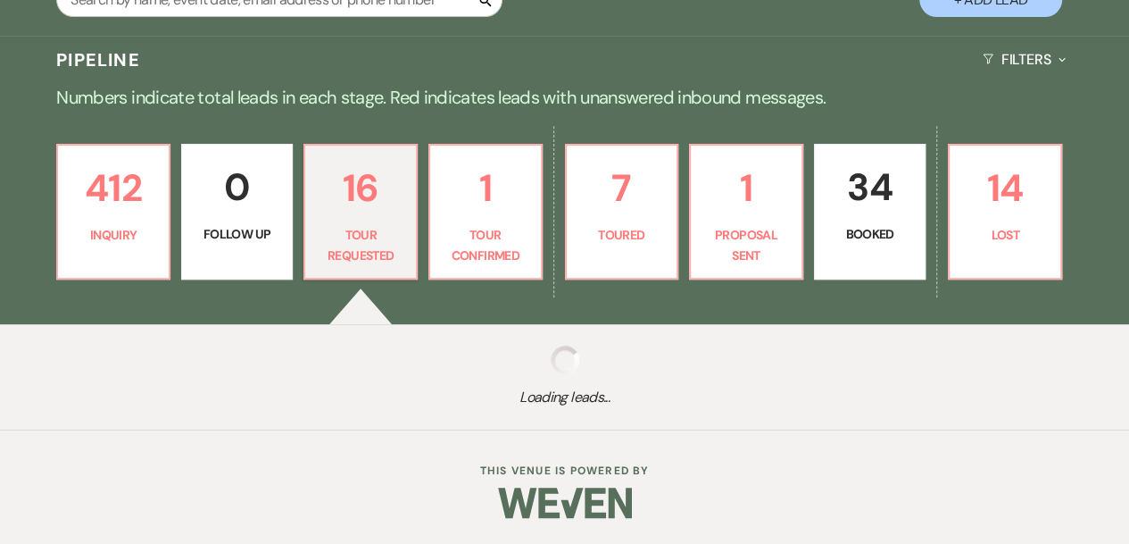
select select "2"
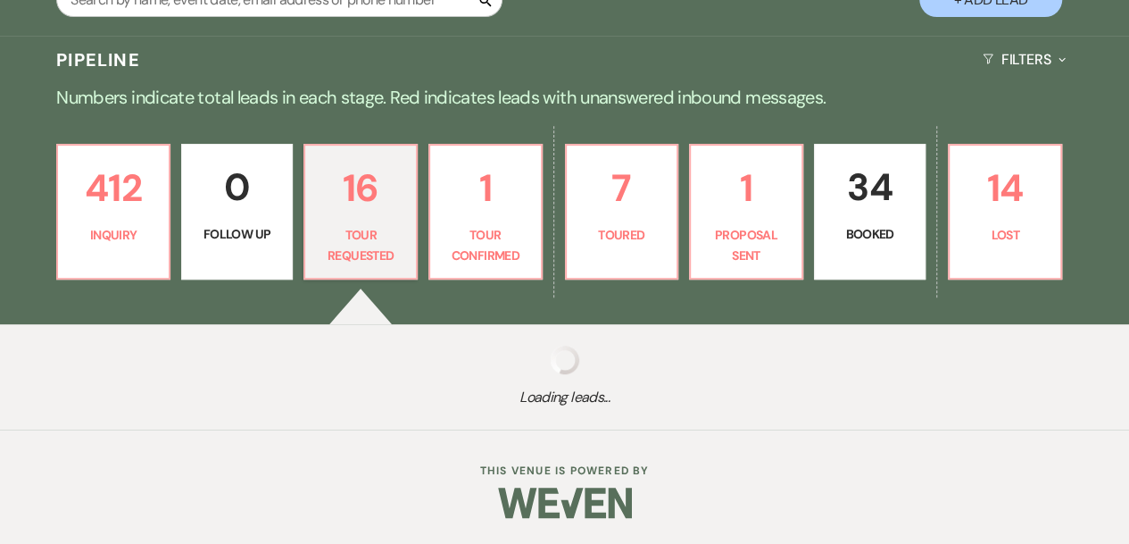
select select "2"
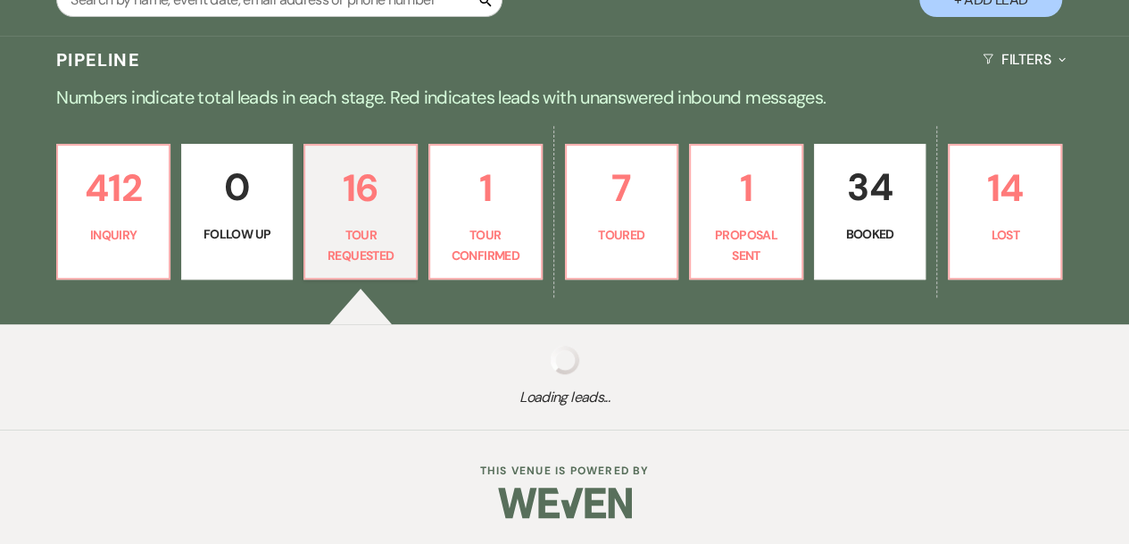
select select "2"
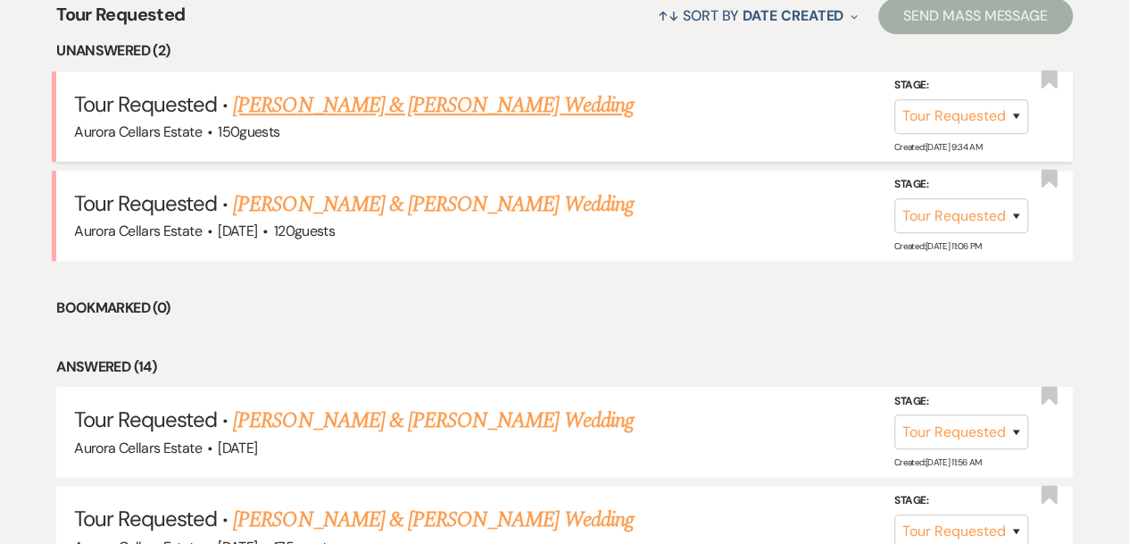
scroll to position [716, 0]
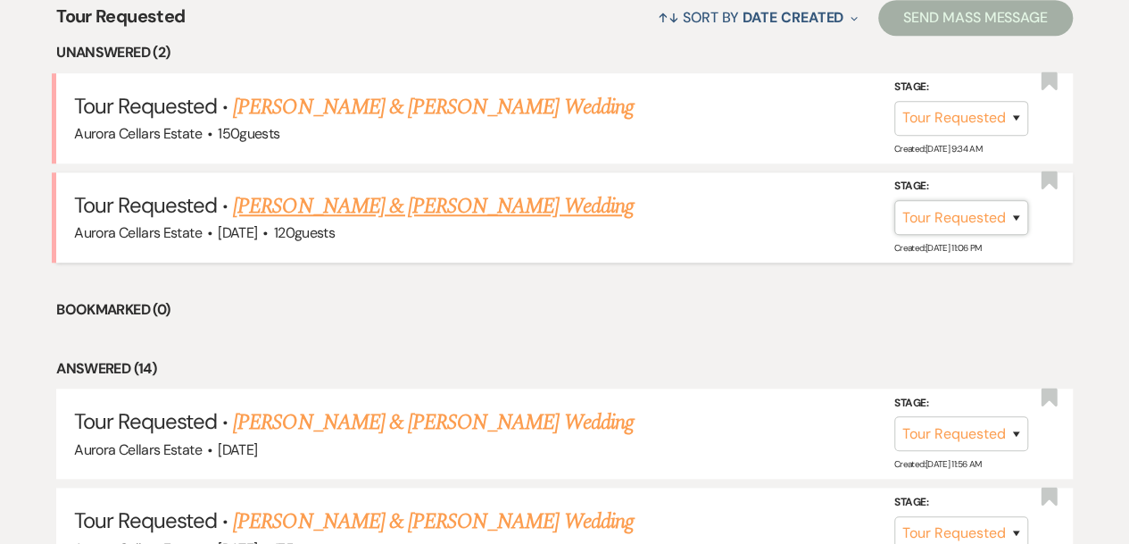
click at [1020, 219] on select "Inquiry Follow Up Tour Requested Tour Confirmed Toured Proposal Sent Booked Lost" at bounding box center [961, 217] width 134 height 35
select select "5"
click at [894, 200] on select "Inquiry Follow Up Tour Requested Tour Confirmed Toured Proposal Sent Booked Lost" at bounding box center [961, 217] width 134 height 35
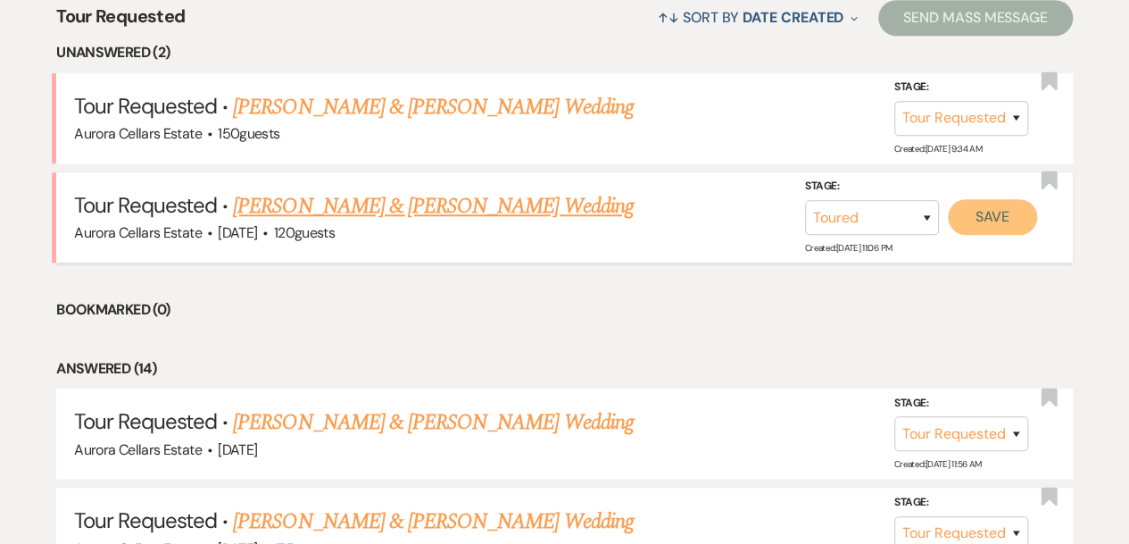
click at [1014, 220] on button "Save" at bounding box center [992, 217] width 89 height 36
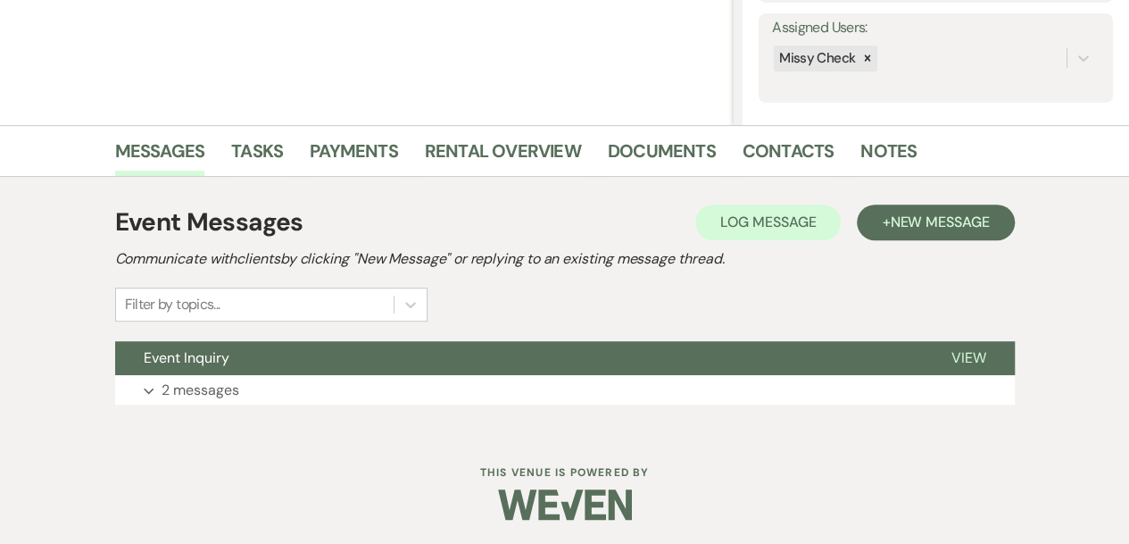
scroll to position [322, 0]
click at [642, 390] on button "Expand 2 messages" at bounding box center [565, 391] width 900 height 30
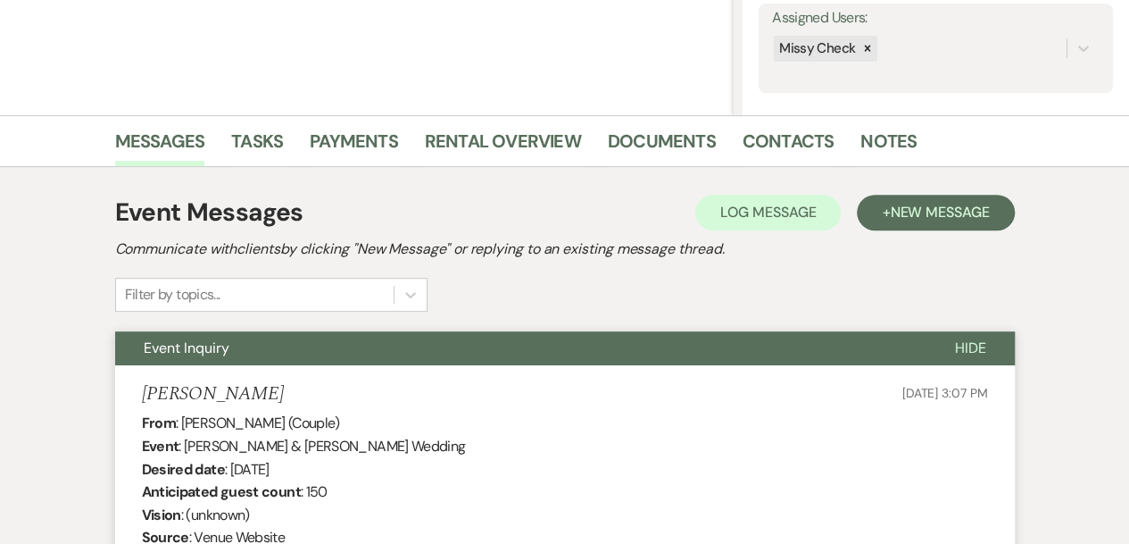
scroll to position [277, 0]
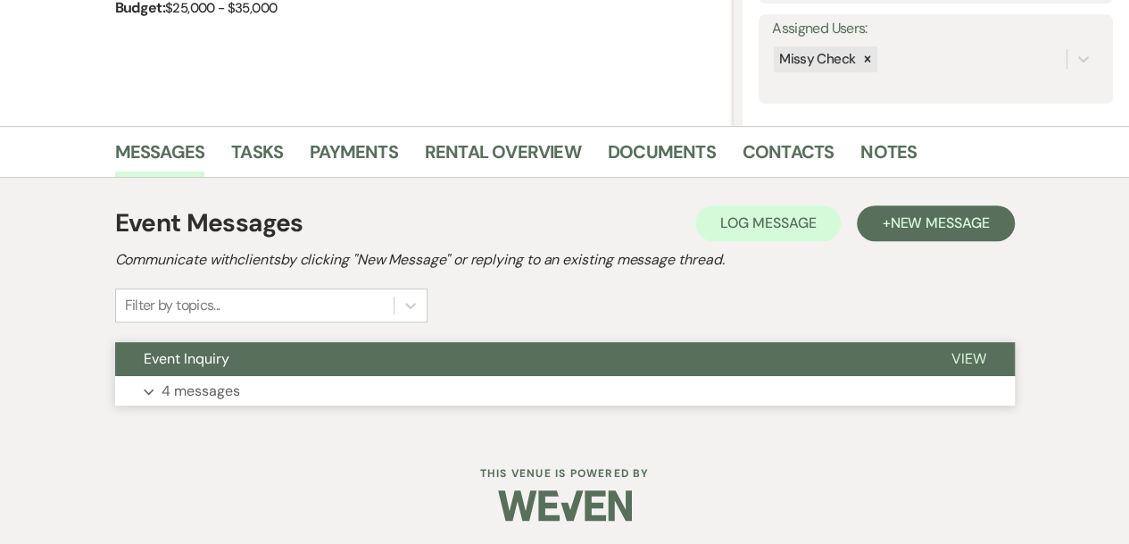
click at [619, 386] on button "Expand 4 messages" at bounding box center [565, 391] width 900 height 30
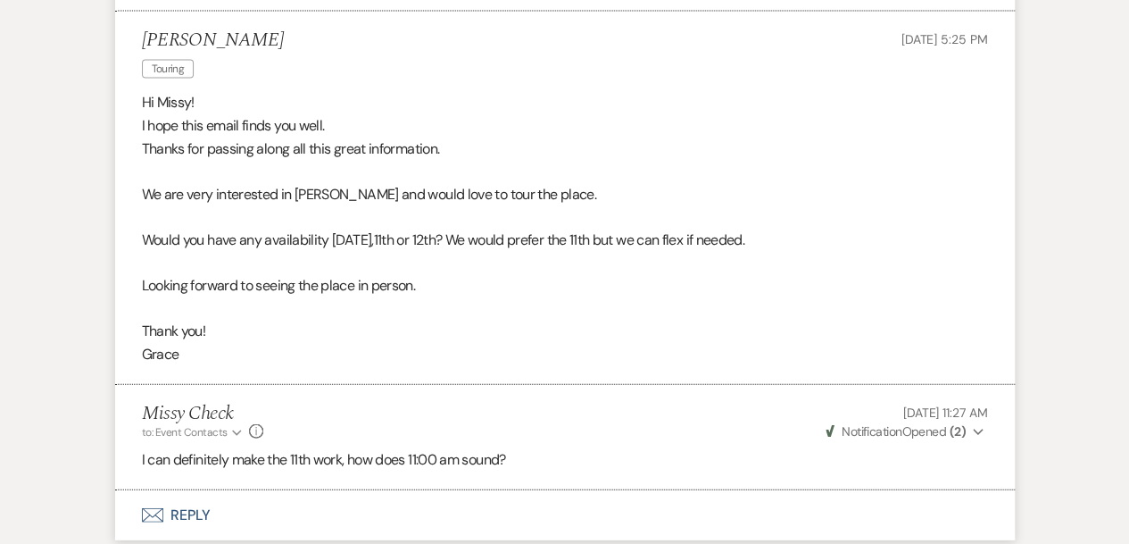
scroll to position [1744, 0]
click at [187, 492] on button "Envelope Reply" at bounding box center [565, 516] width 900 height 50
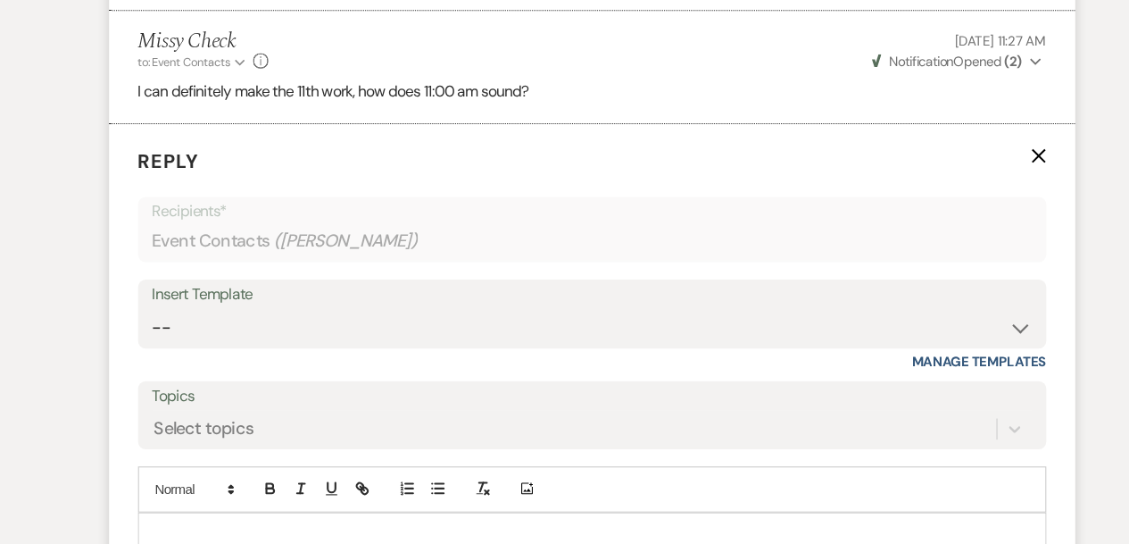
scroll to position [2083, 0]
click at [187, 514] on div at bounding box center [565, 534] width 844 height 41
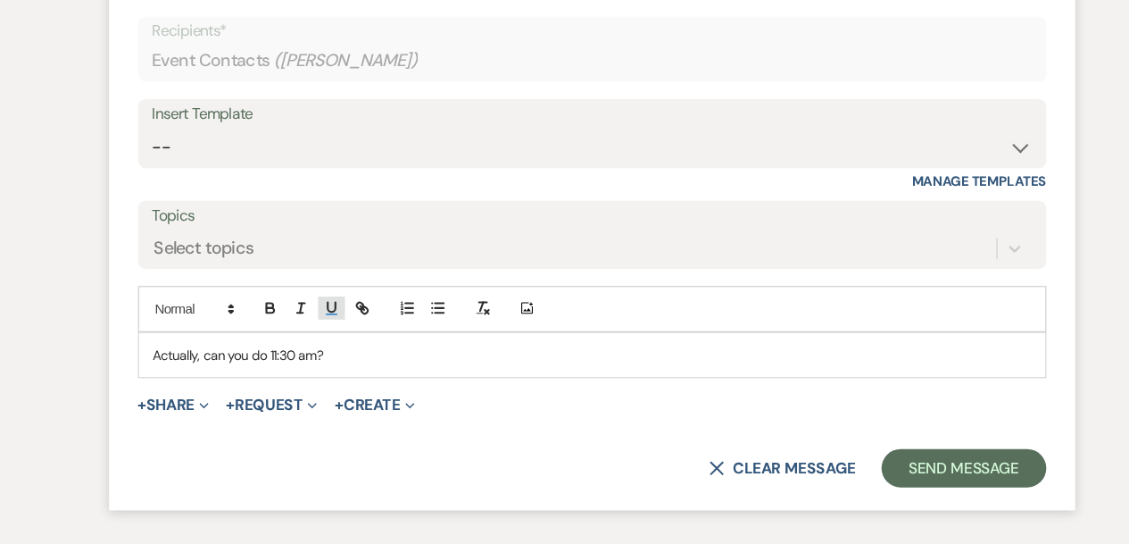
scroll to position [2251, 0]
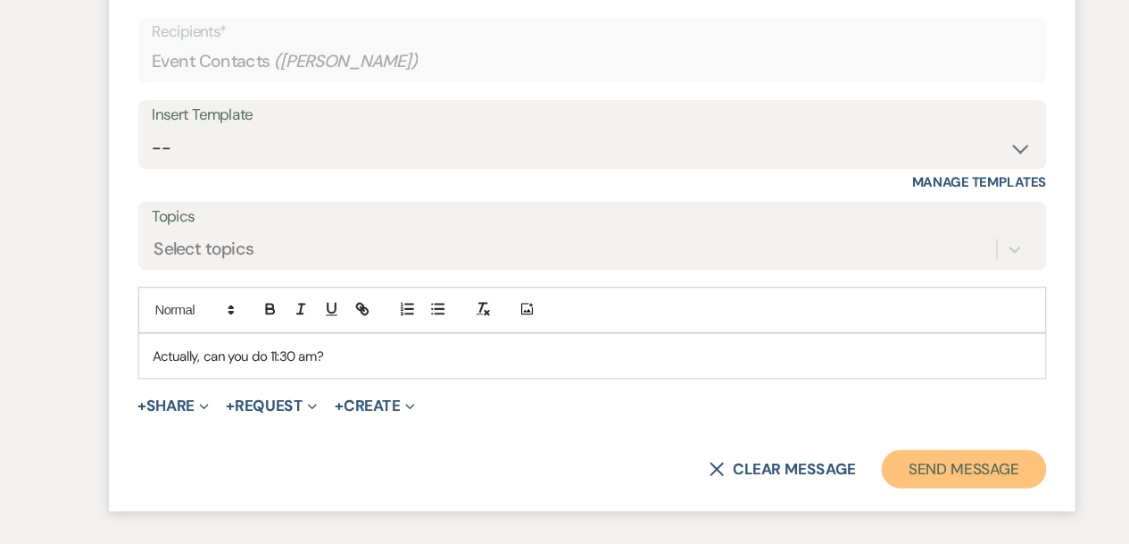
click at [859, 454] on button "Send Message" at bounding box center [910, 472] width 153 height 36
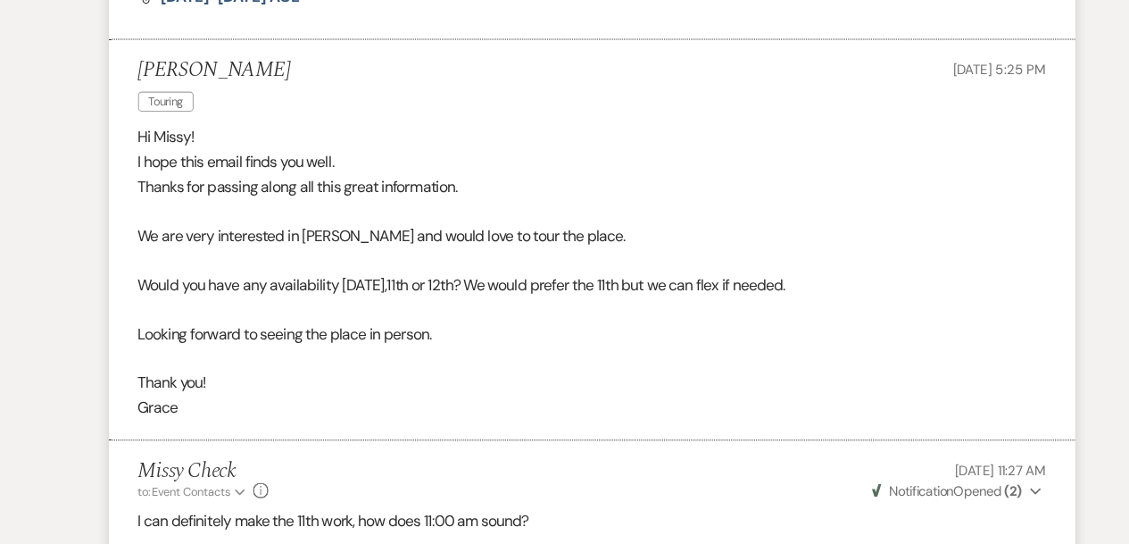
scroll to position [1718, 0]
drag, startPoint x: 262, startPoint y: 48, endPoint x: 141, endPoint y: 42, distance: 121.5
click at [142, 56] on div "[PERSON_NAME] Touring [DATE] 5:25 PM" at bounding box center [565, 83] width 846 height 54
copy h5 "[PERSON_NAME]"
